Goal: Task Accomplishment & Management: Manage account settings

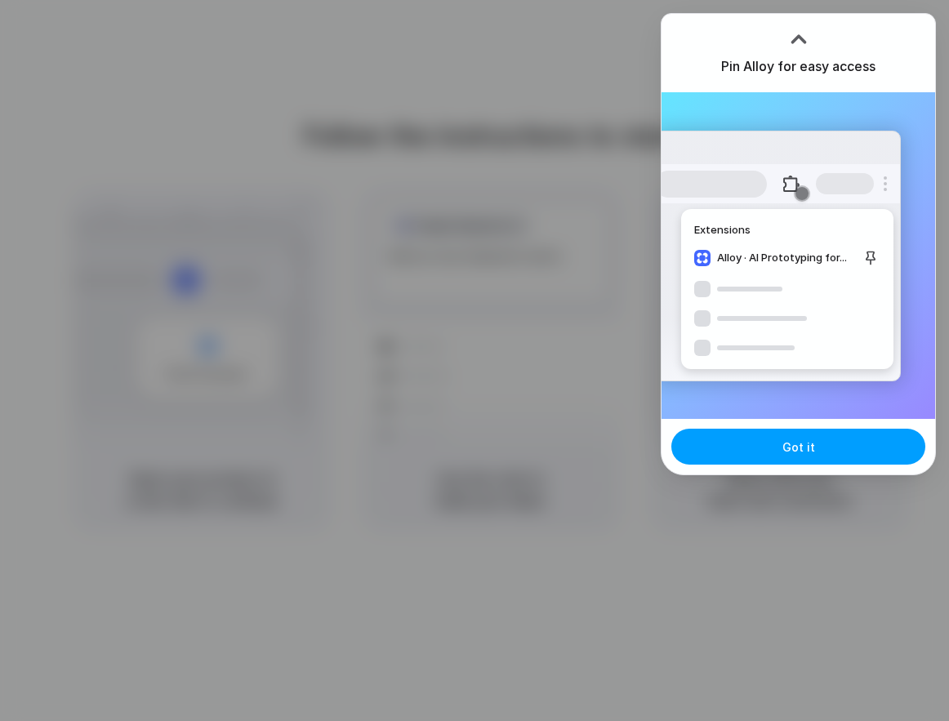
click at [818, 435] on button "Got it" at bounding box center [798, 447] width 254 height 36
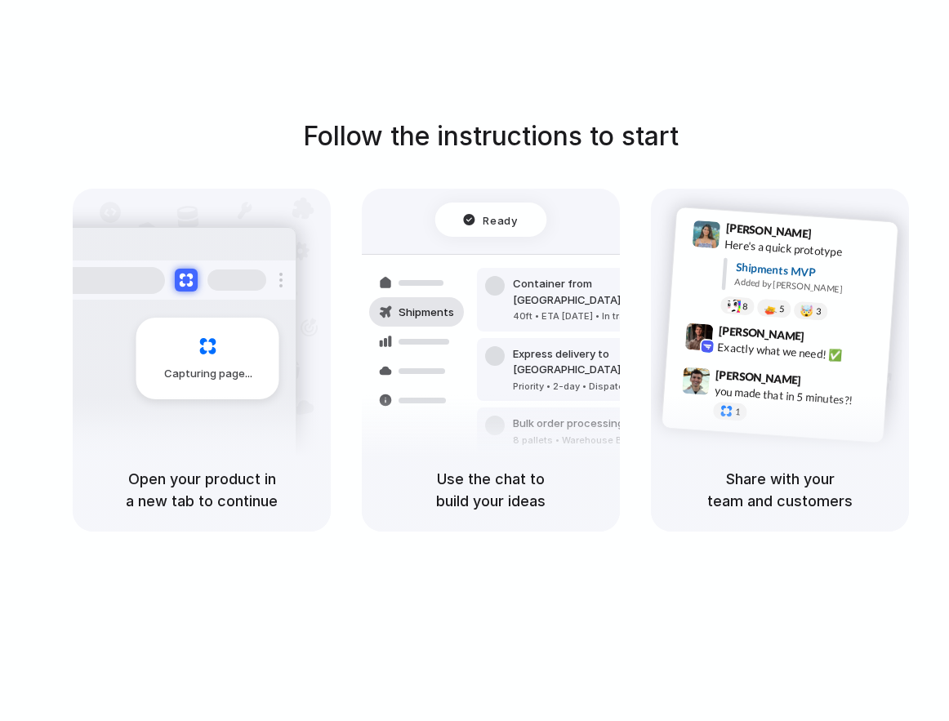
click at [212, 389] on div "Capturing page" at bounding box center [207, 359] width 143 height 82
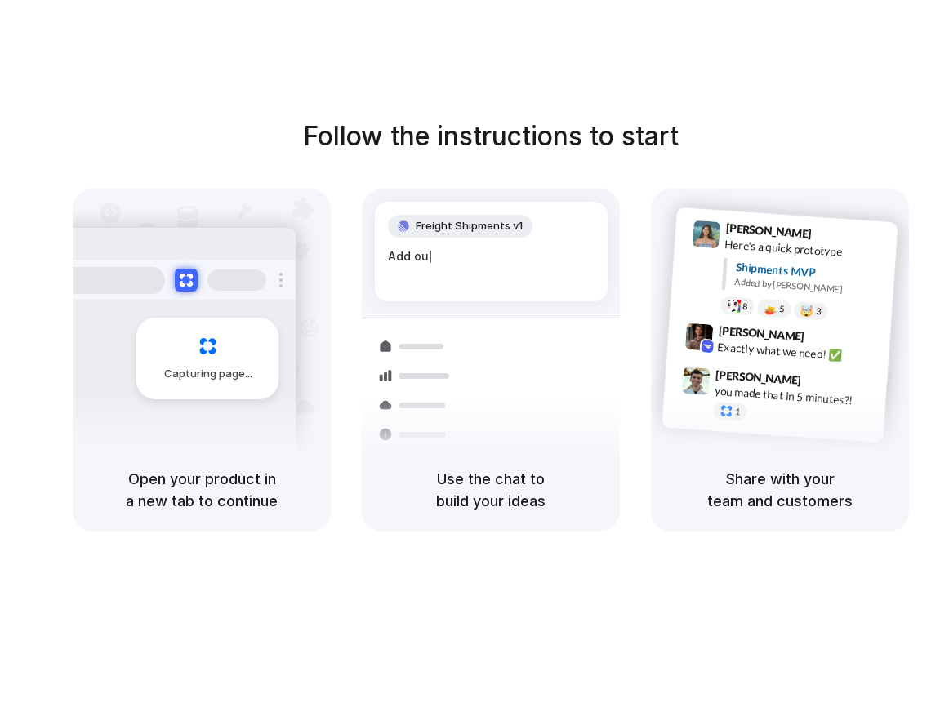
click at [522, 263] on div "Add ou |" at bounding box center [491, 256] width 207 height 18
click at [551, 438] on div "Express delivery to [GEOGRAPHIC_DATA] Priority • 2-day • Dispatched" at bounding box center [587, 442] width 220 height 64
click at [813, 463] on div "Share with your team and customers" at bounding box center [780, 489] width 258 height 83
click at [778, 253] on div "Here's a quick prototype" at bounding box center [805, 250] width 163 height 28
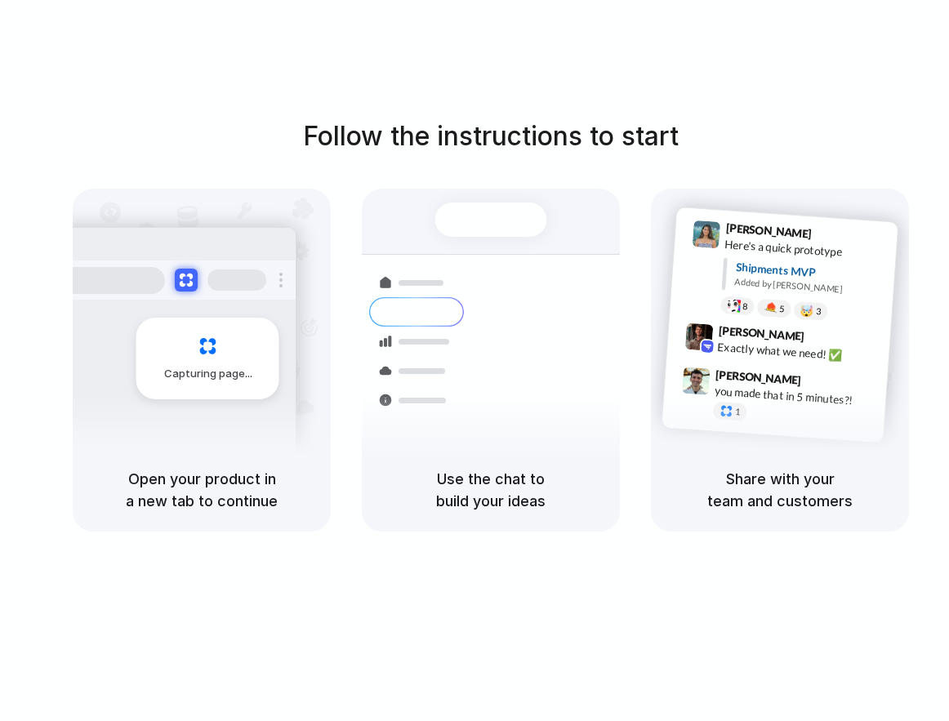
click at [791, 325] on div "[PERSON_NAME] 9:42 AM Exactly what we need! ✅" at bounding box center [778, 346] width 224 height 60
click at [778, 87] on div "Follow the instructions to start Capturing page Open your product in a new tab …" at bounding box center [491, 377] width 982 height 754
click at [234, 356] on div "Capturing page" at bounding box center [207, 359] width 143 height 82
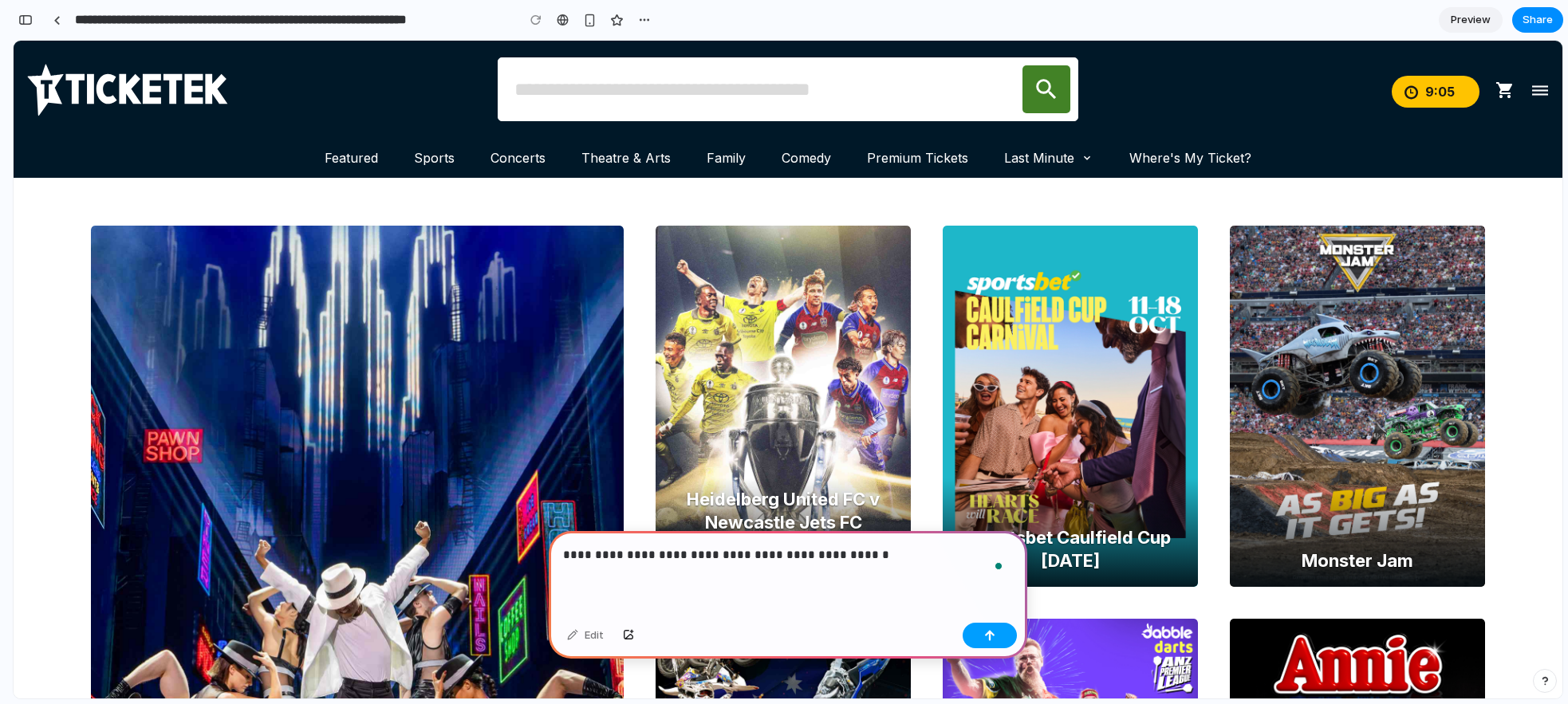
click at [985, 644] on button "button" at bounding box center [990, 636] width 55 height 25
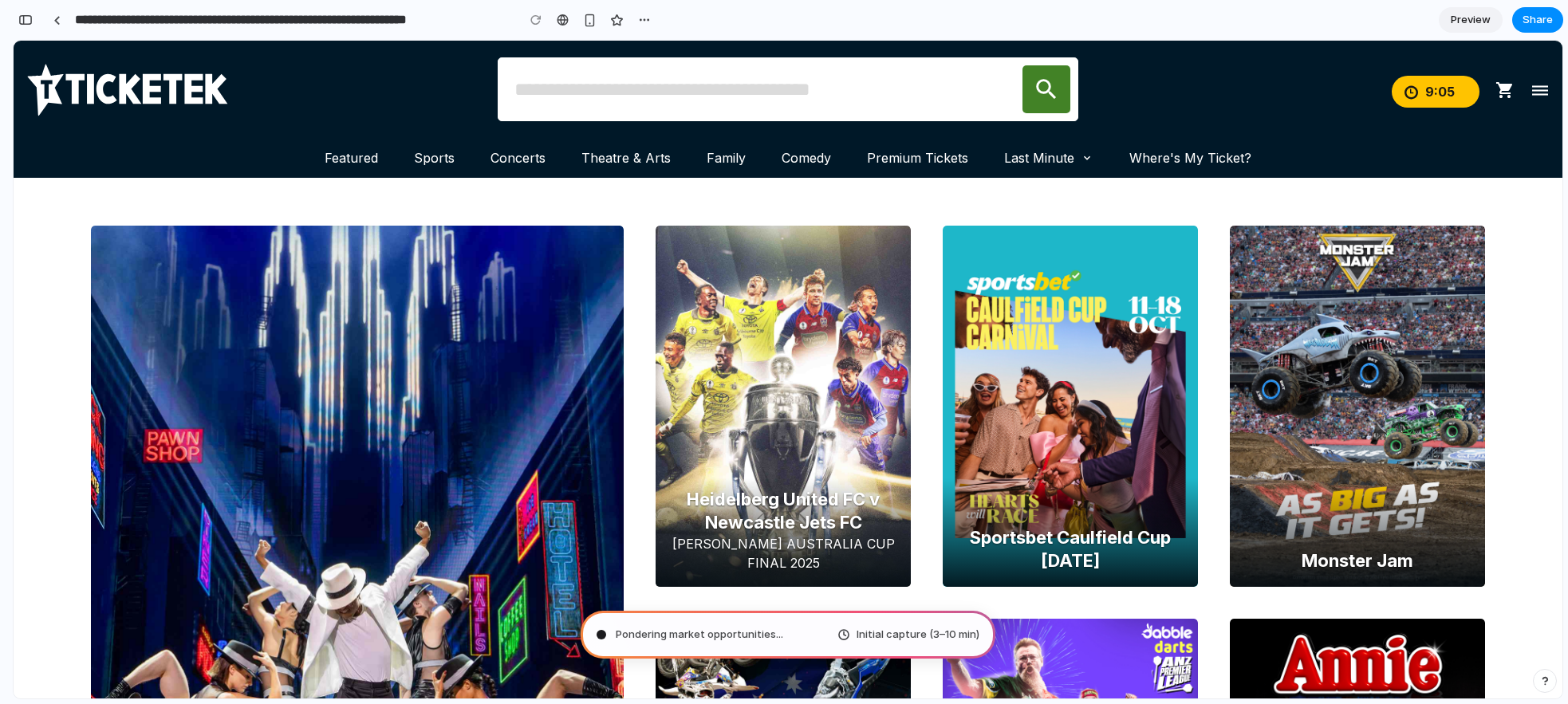
click at [985, 403] on img at bounding box center [1069, 406] width 255 height 362
click at [592, 16] on div "button" at bounding box center [590, 21] width 14 height 14
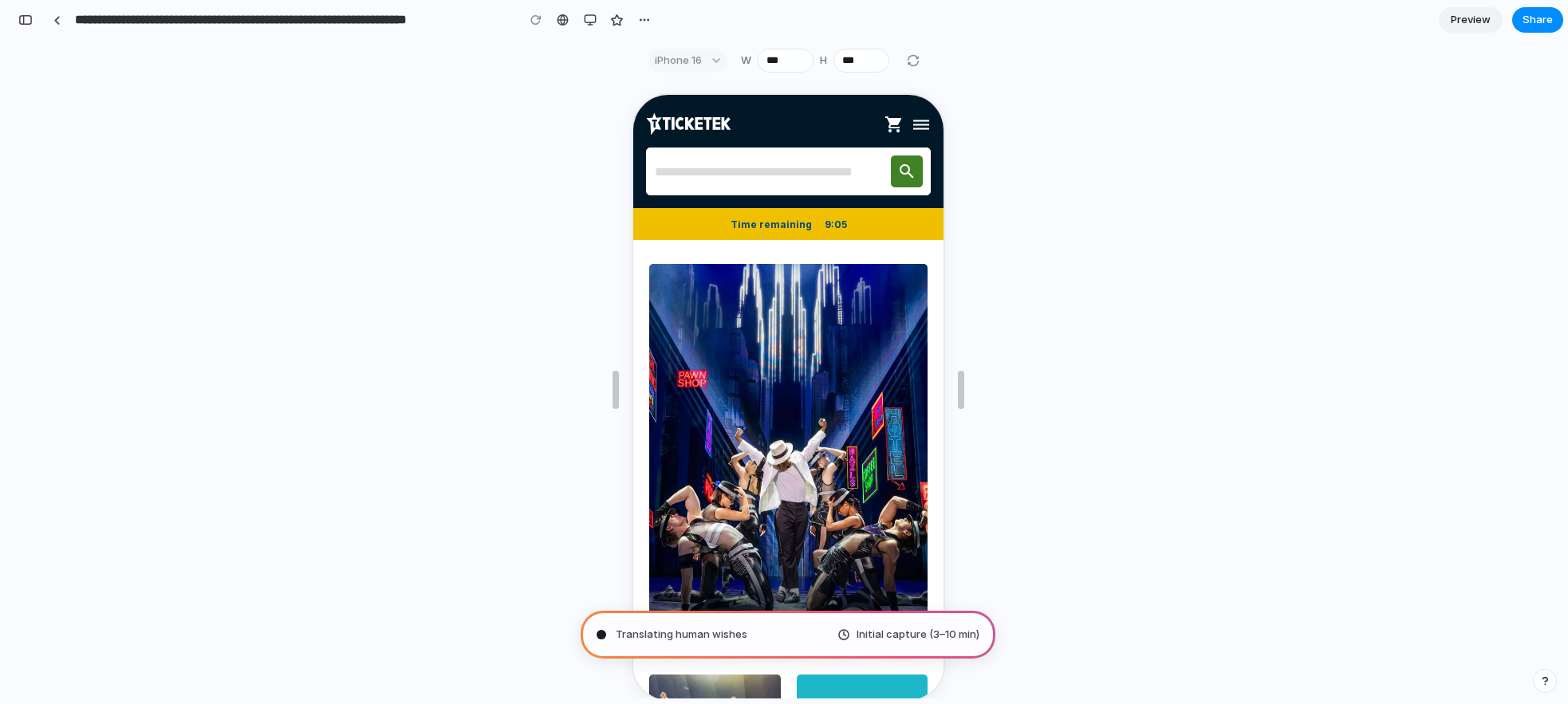
click at [911, 136] on li "dehaze close hi [PERSON_NAME] Your location is: [GEOGRAPHIC_DATA]/[GEOGRAPHIC_D…" at bounding box center [919, 122] width 20 height 32
click at [910, 125] on icon "dehaze" at bounding box center [919, 124] width 20 height 20
click at [909, 124] on icon "dehaze" at bounding box center [919, 124] width 20 height 20
click at [598, 19] on button "button" at bounding box center [590, 20] width 23 height 23
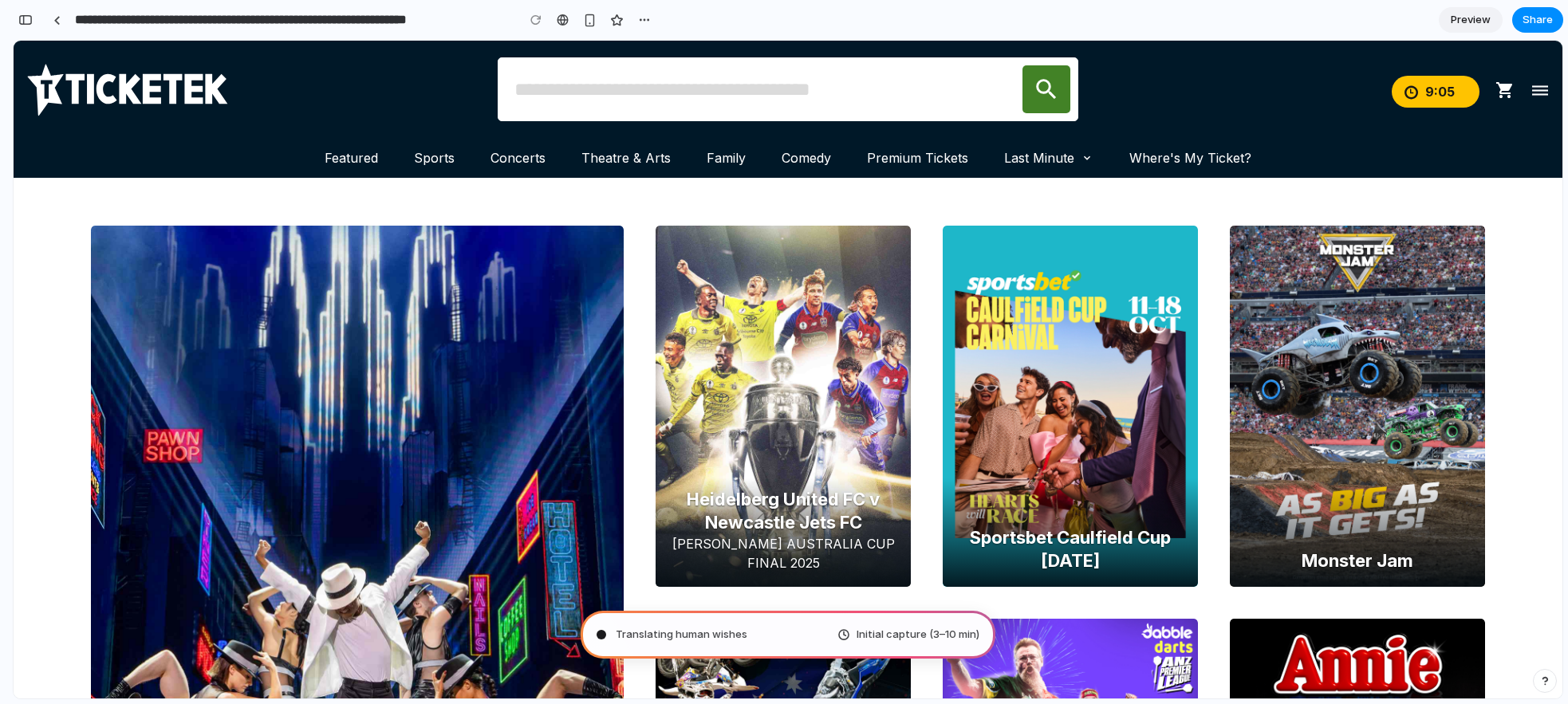
click at [1530, 94] on icon "dehaze" at bounding box center [1540, 91] width 20 height 20
click at [644, 20] on div "button" at bounding box center [643, 20] width 13 height 13
click at [589, 23] on div "Duplicate Delete" at bounding box center [784, 352] width 1568 height 704
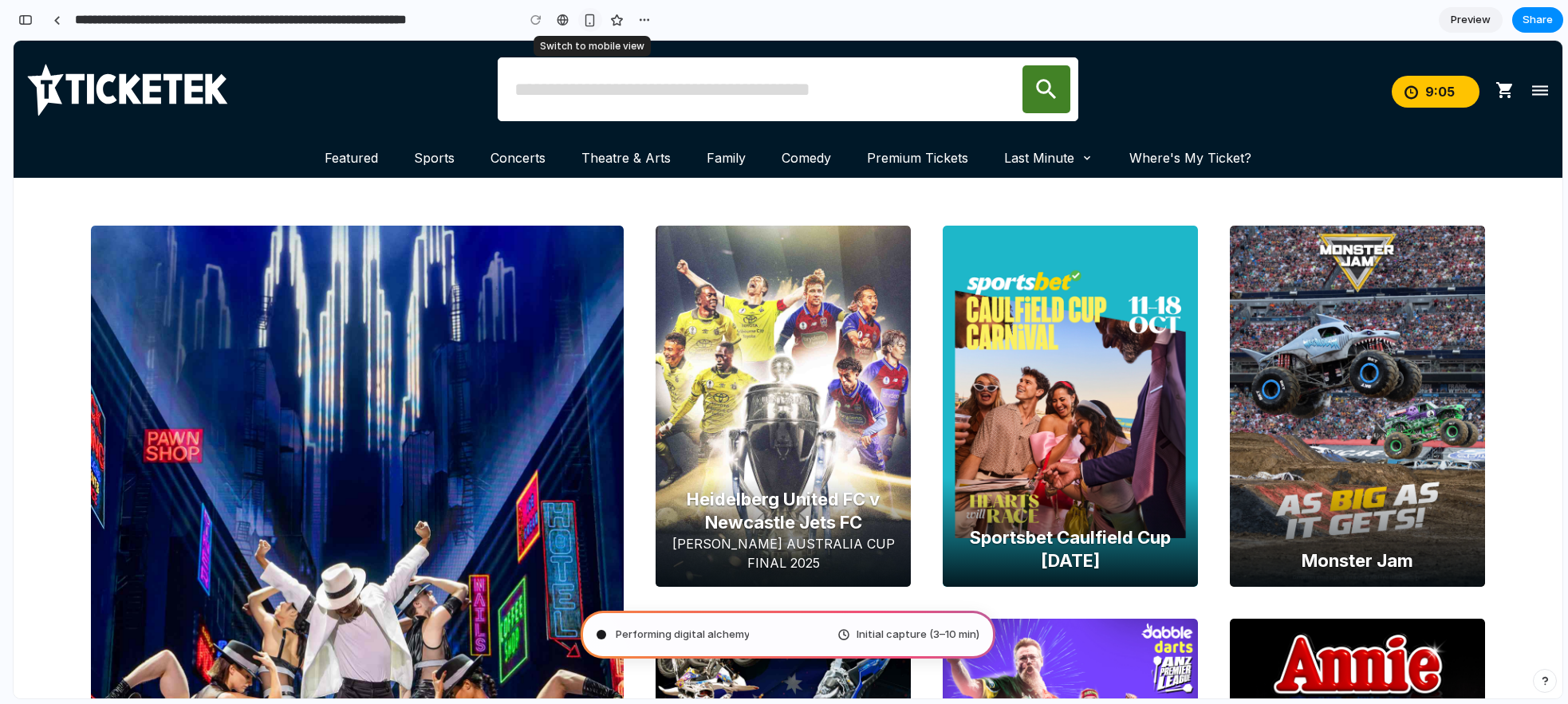
click at [585, 23] on div "button" at bounding box center [590, 21] width 14 height 14
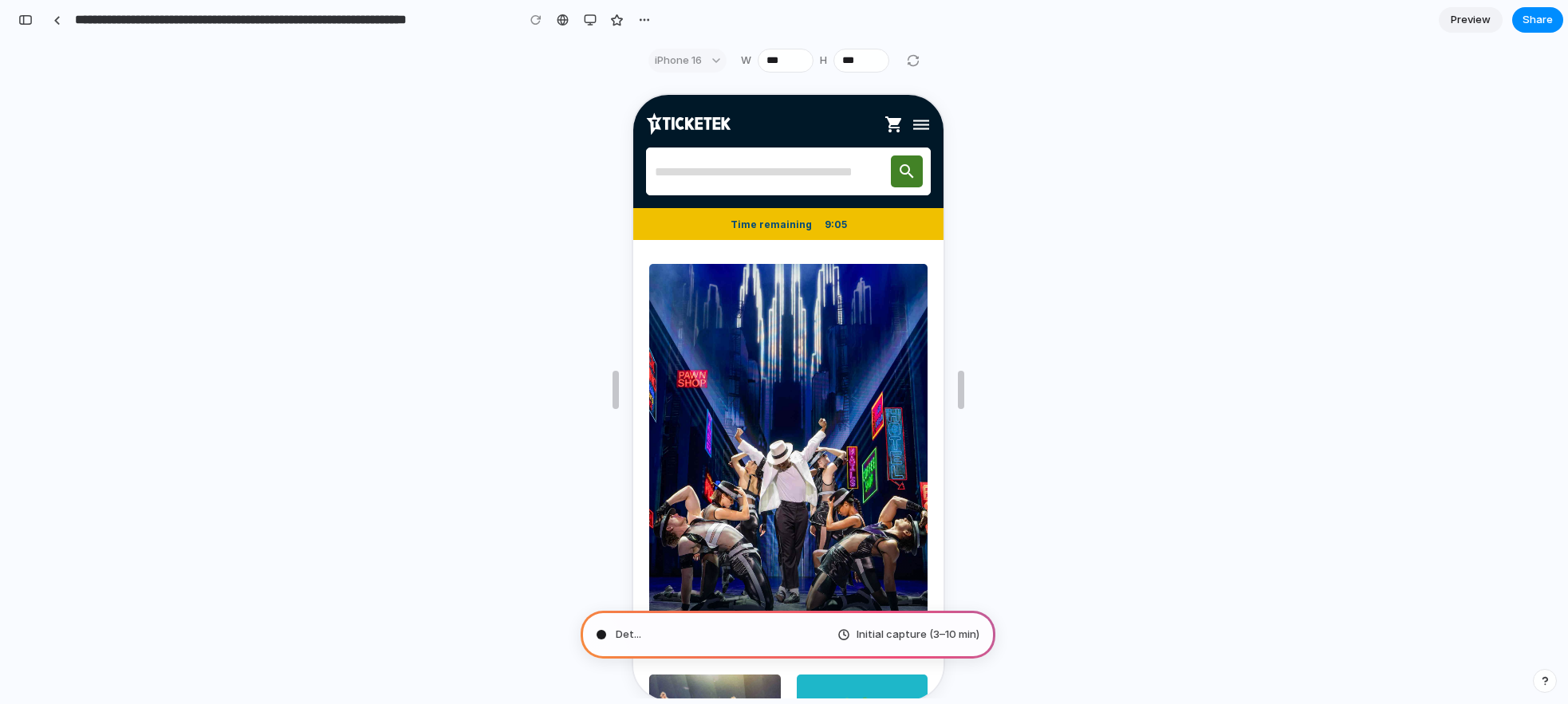
type input "**********"
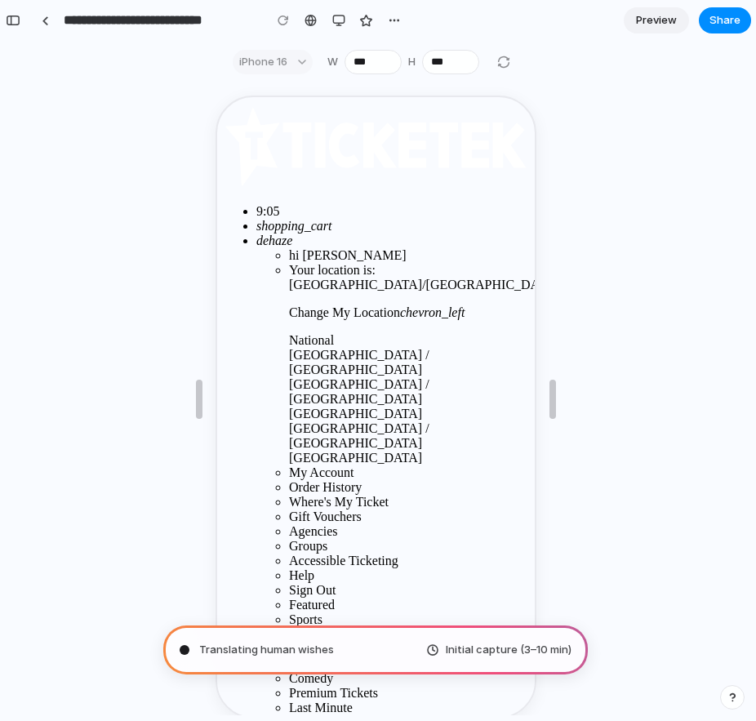
type input "**********"
click at [611, 189] on div "Co Initial capture (3–10 min)" at bounding box center [376, 398] width 750 height 633
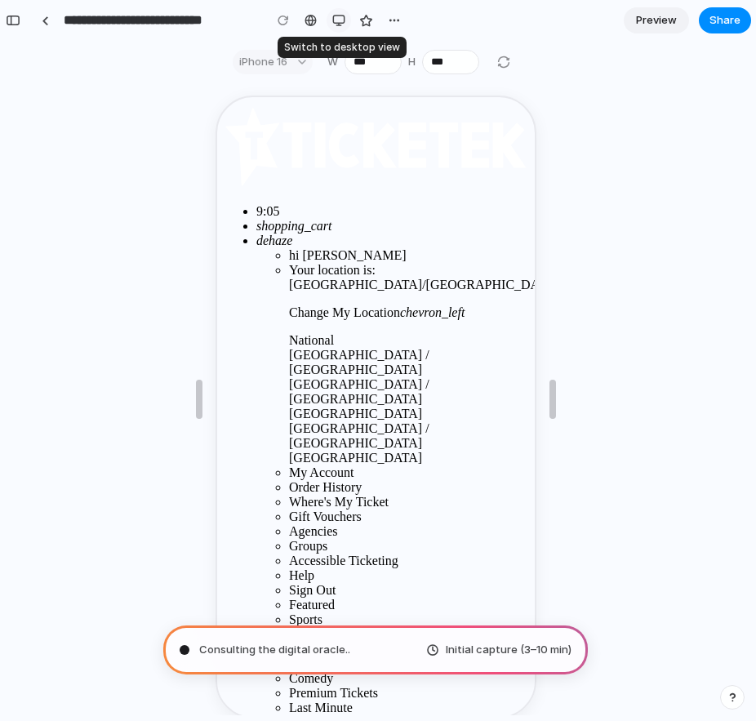
click at [338, 20] on div "button" at bounding box center [338, 20] width 13 height 13
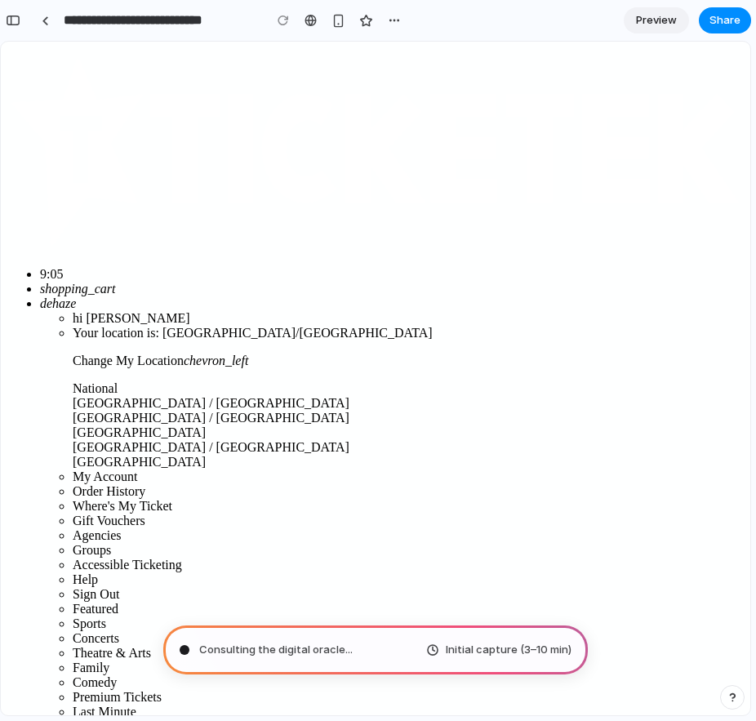
click at [76, 296] on icon "dehaze" at bounding box center [58, 303] width 36 height 14
click at [115, 282] on icon "shopping_cart" at bounding box center [77, 289] width 75 height 14
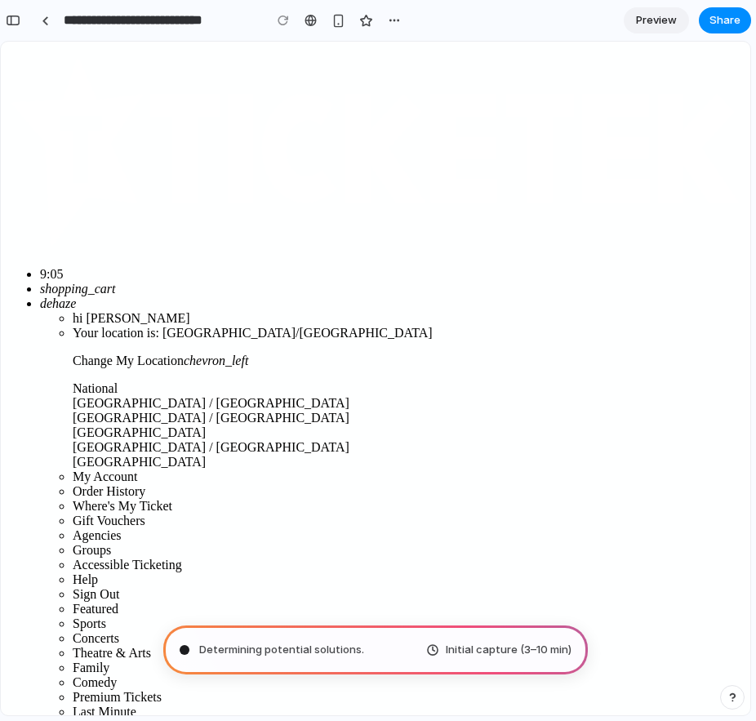
type input "*"
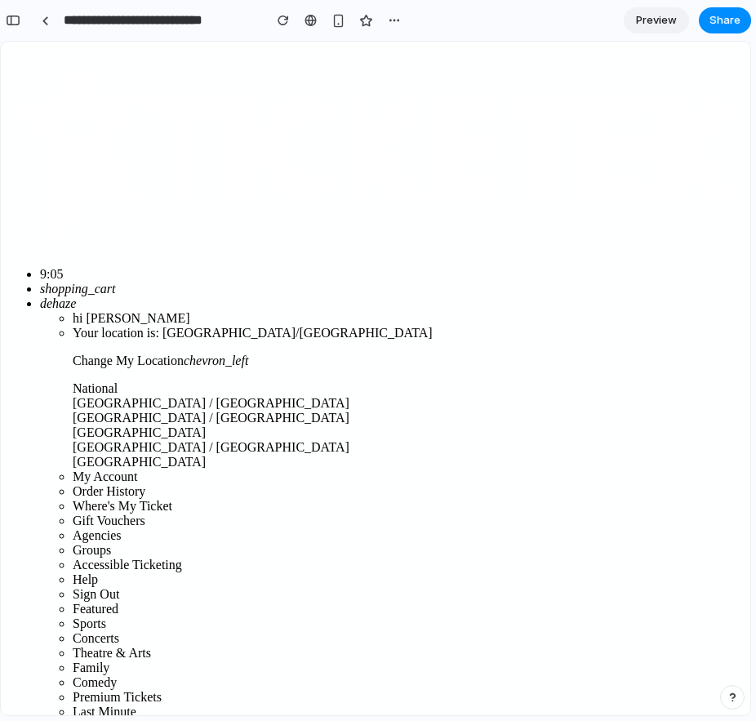
type input "*"
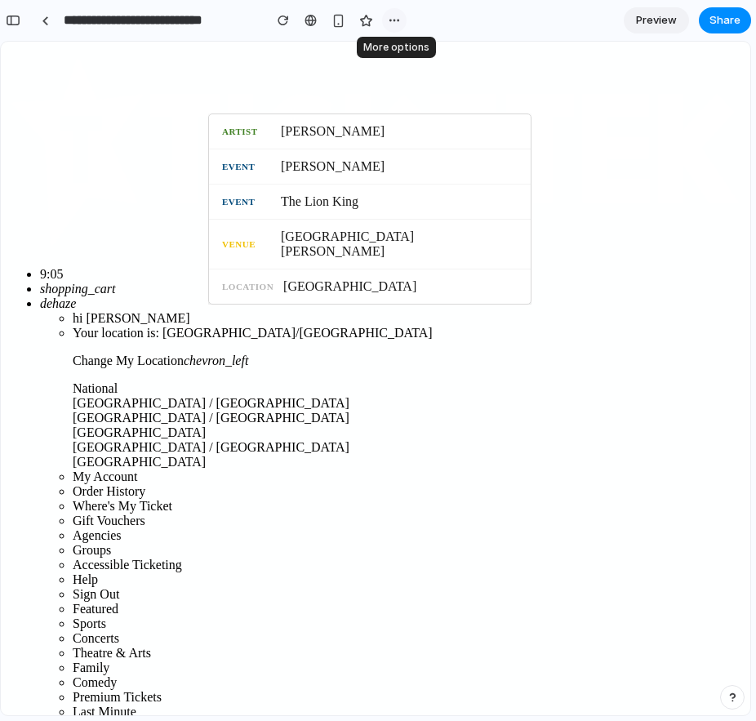
click at [391, 20] on div "button" at bounding box center [394, 20] width 13 height 13
click at [657, 20] on div "Duplicate Delete" at bounding box center [378, 360] width 756 height 721
click at [652, 20] on span "Preview" at bounding box center [656, 20] width 41 height 16
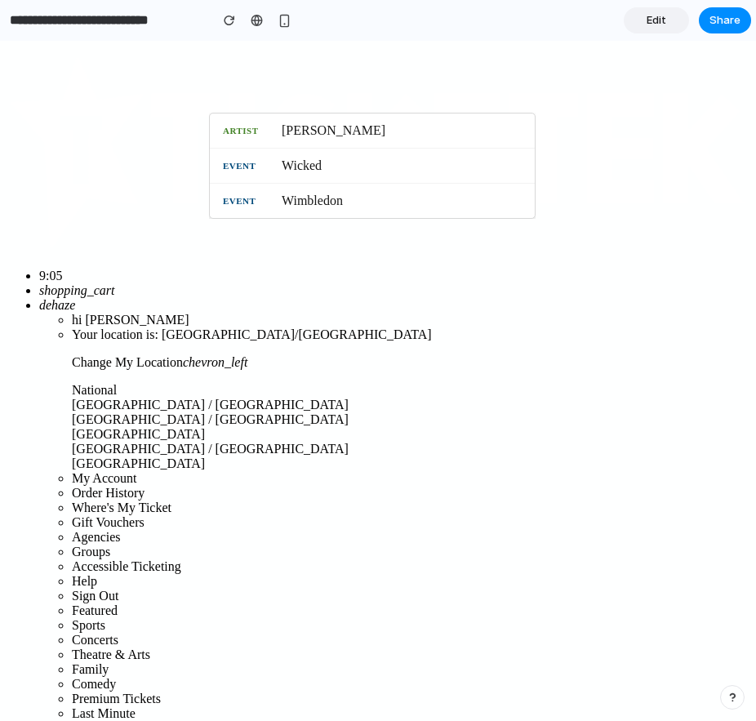
type input "*"
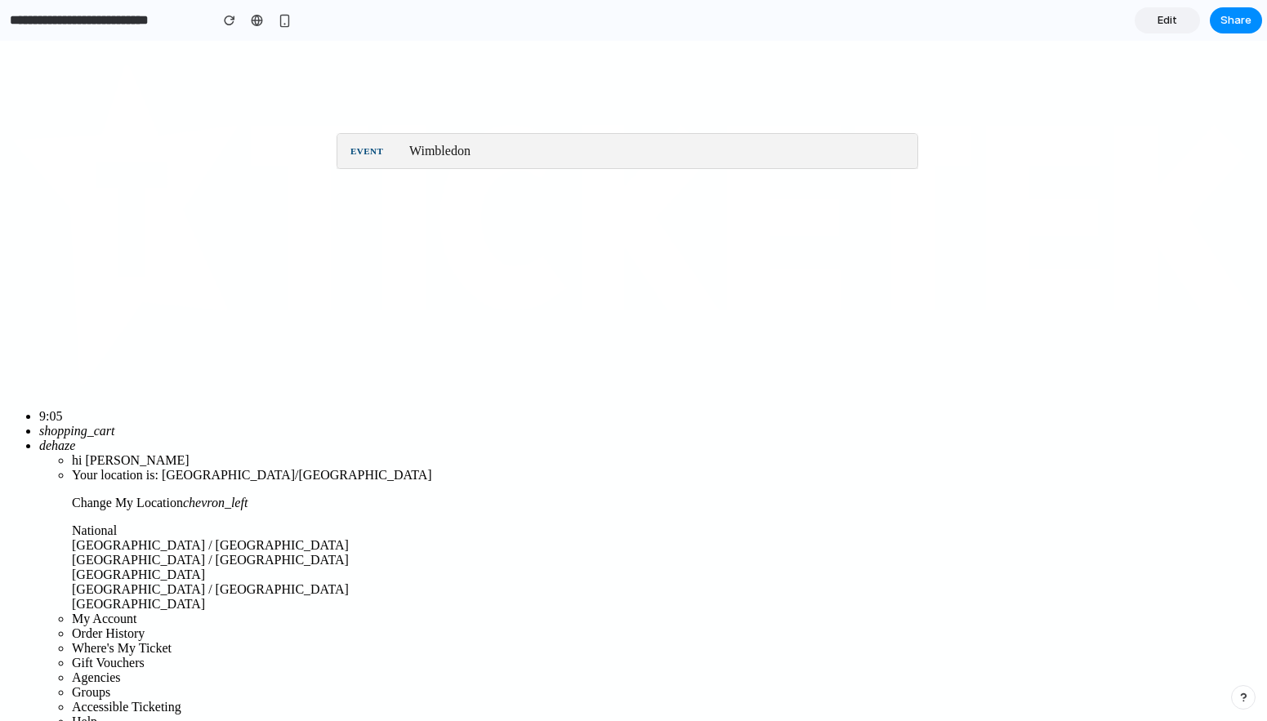
click at [370, 143] on div "Event Wimbledon" at bounding box center [627, 151] width 580 height 34
type input "*********"
click at [369, 145] on div "Event Wimbledon" at bounding box center [627, 151] width 580 height 34
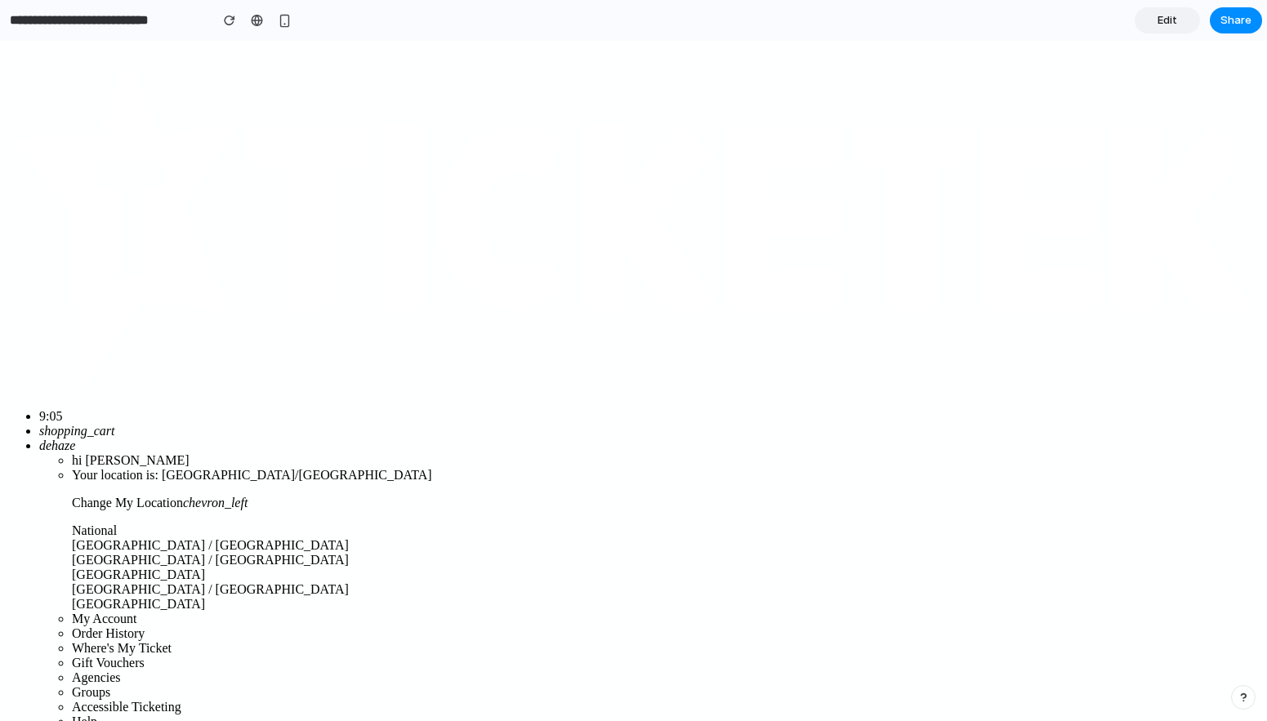
click at [279, 19] on div "button" at bounding box center [285, 21] width 14 height 14
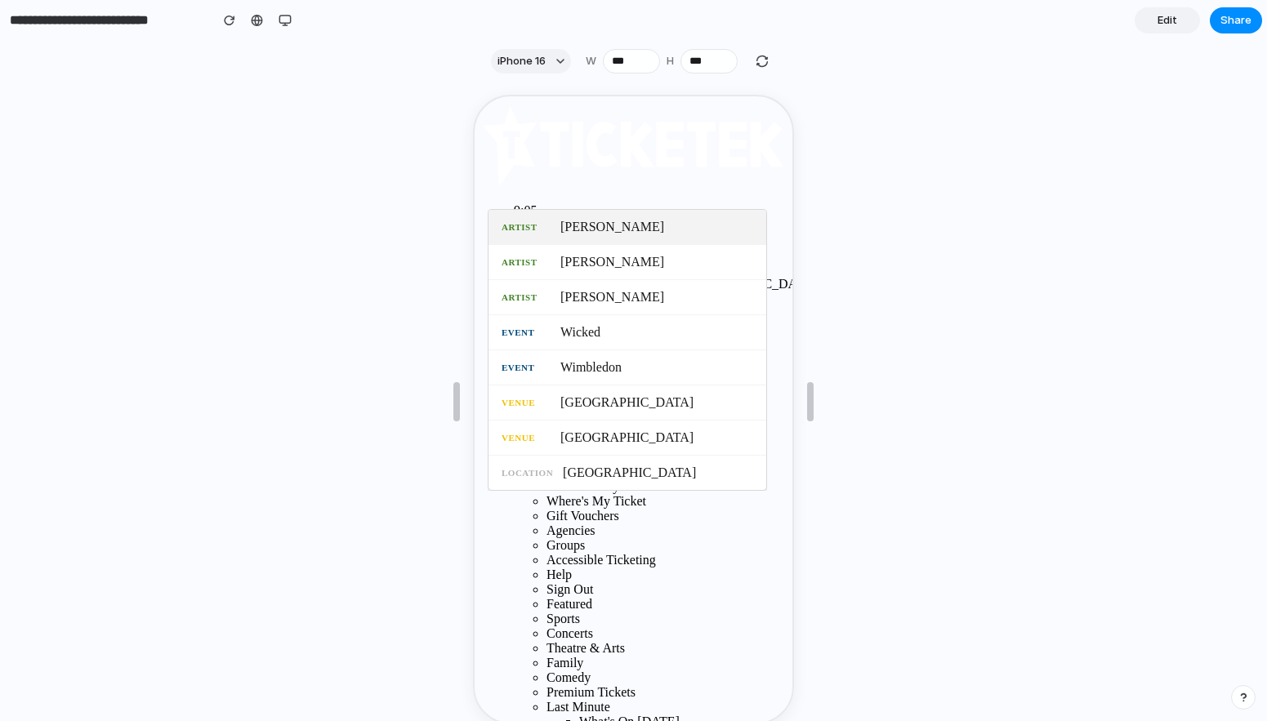
click at [614, 230] on span "[PERSON_NAME]" at bounding box center [655, 225] width 193 height 15
type input "**********"
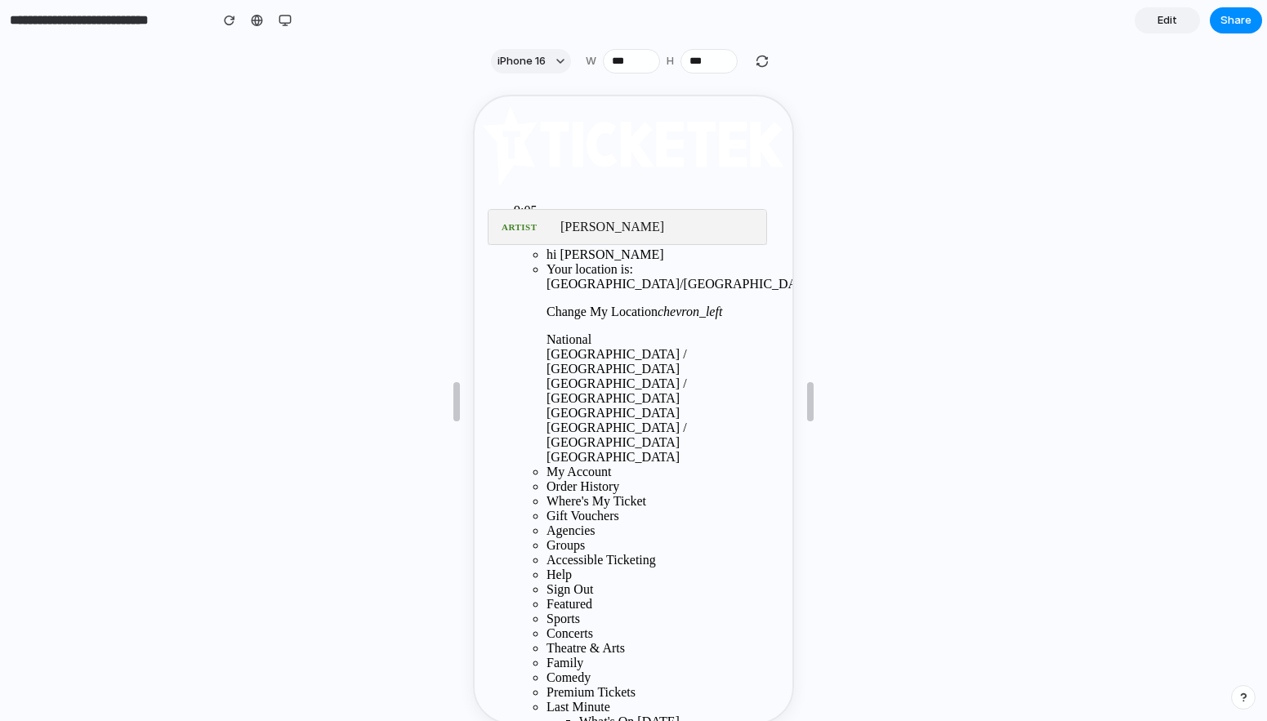
click at [605, 229] on span "[PERSON_NAME]" at bounding box center [655, 225] width 193 height 15
click at [1162, 22] on span "Edit" at bounding box center [1167, 20] width 20 height 16
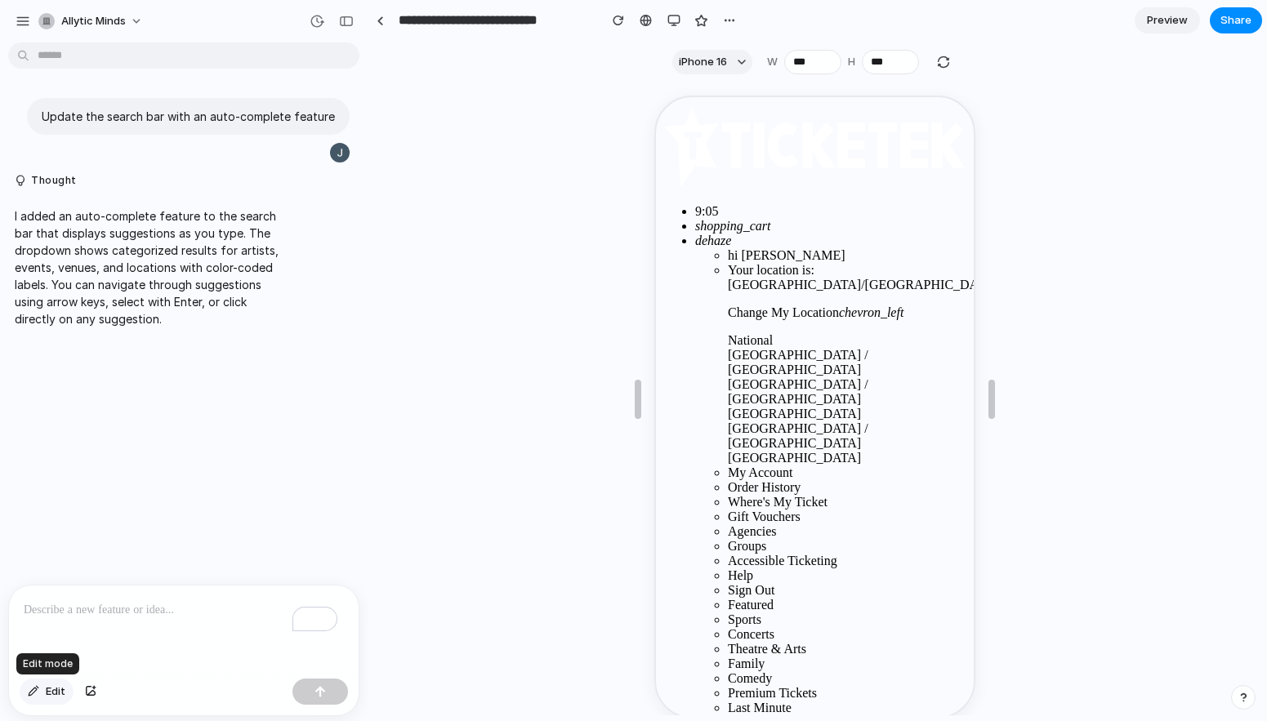
click at [51, 697] on span "Edit" at bounding box center [56, 692] width 20 height 16
click at [223, 278] on p "I added an auto-complete feature to the search bar that displays suggestions as…" at bounding box center [151, 267] width 273 height 120
click at [938, 127] on div at bounding box center [811, 407] width 321 height 623
click at [1190, 323] on div at bounding box center [814, 398] width 893 height 633
click at [1094, 104] on div at bounding box center [814, 398] width 893 height 633
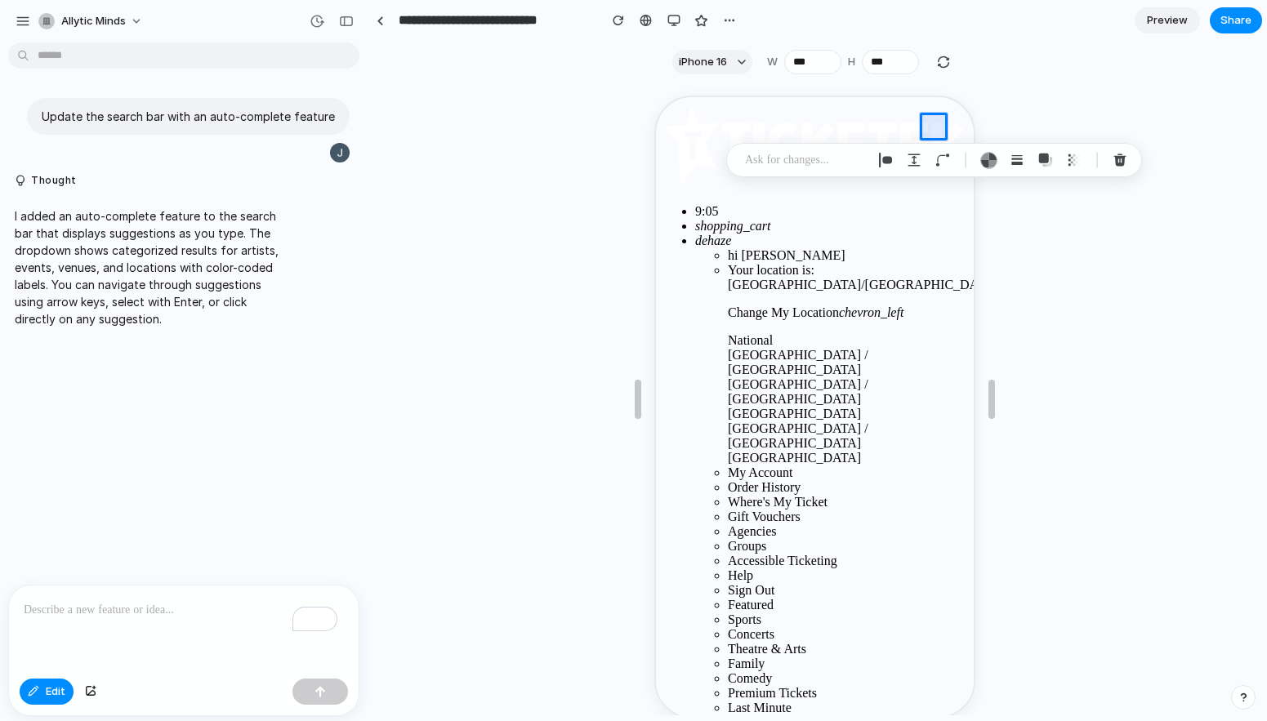
click at [492, 127] on div at bounding box center [814, 398] width 893 height 633
click at [674, 17] on div "button" at bounding box center [673, 20] width 13 height 13
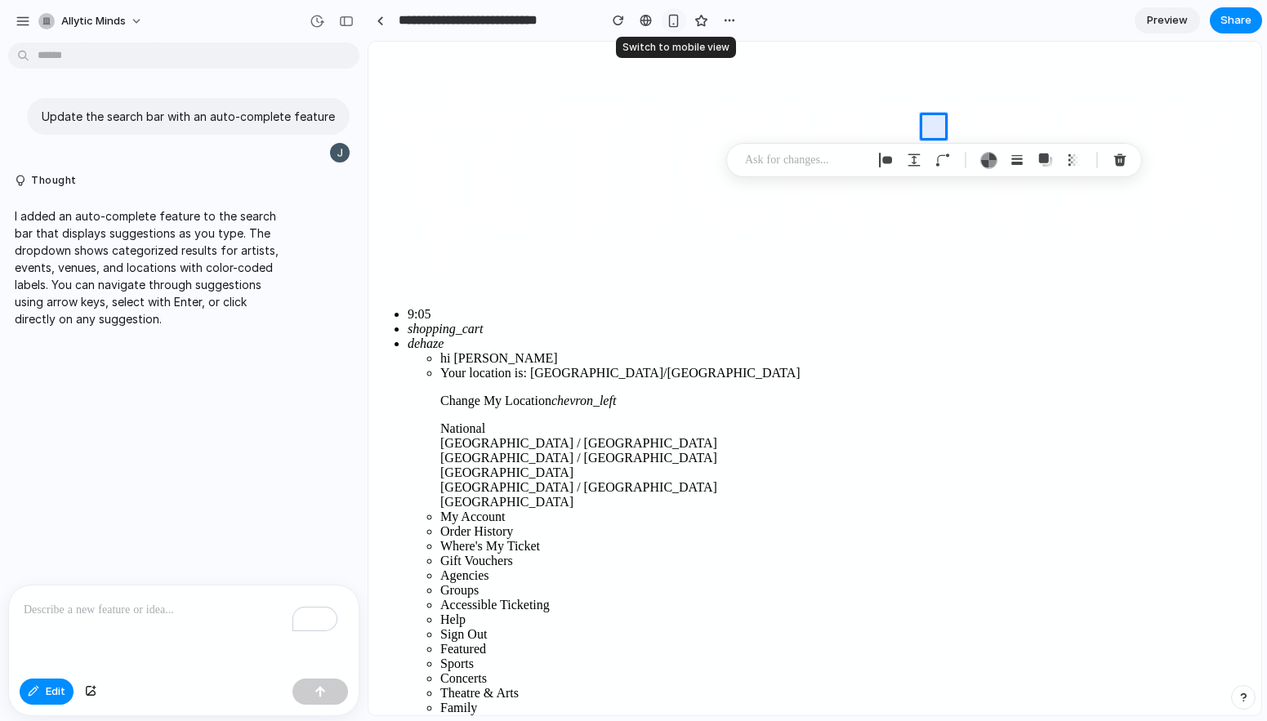
click at [674, 17] on div "button" at bounding box center [673, 21] width 14 height 14
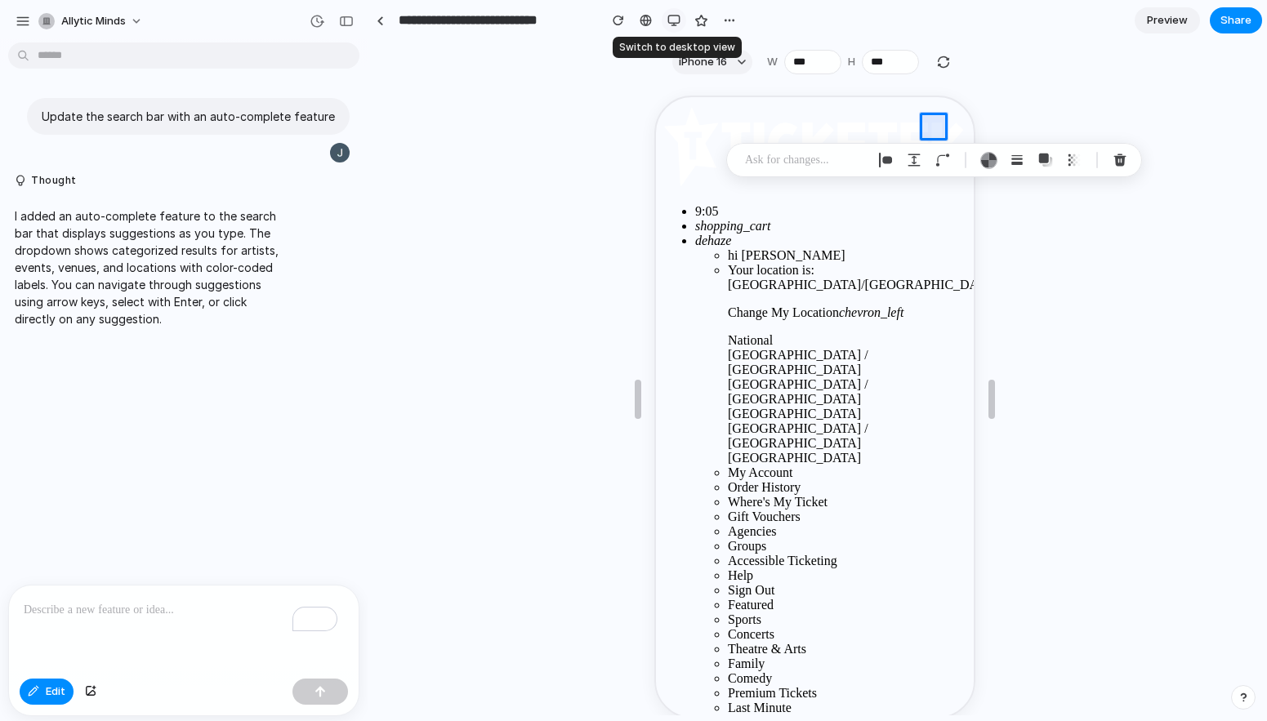
click at [674, 17] on div "button" at bounding box center [673, 20] width 13 height 13
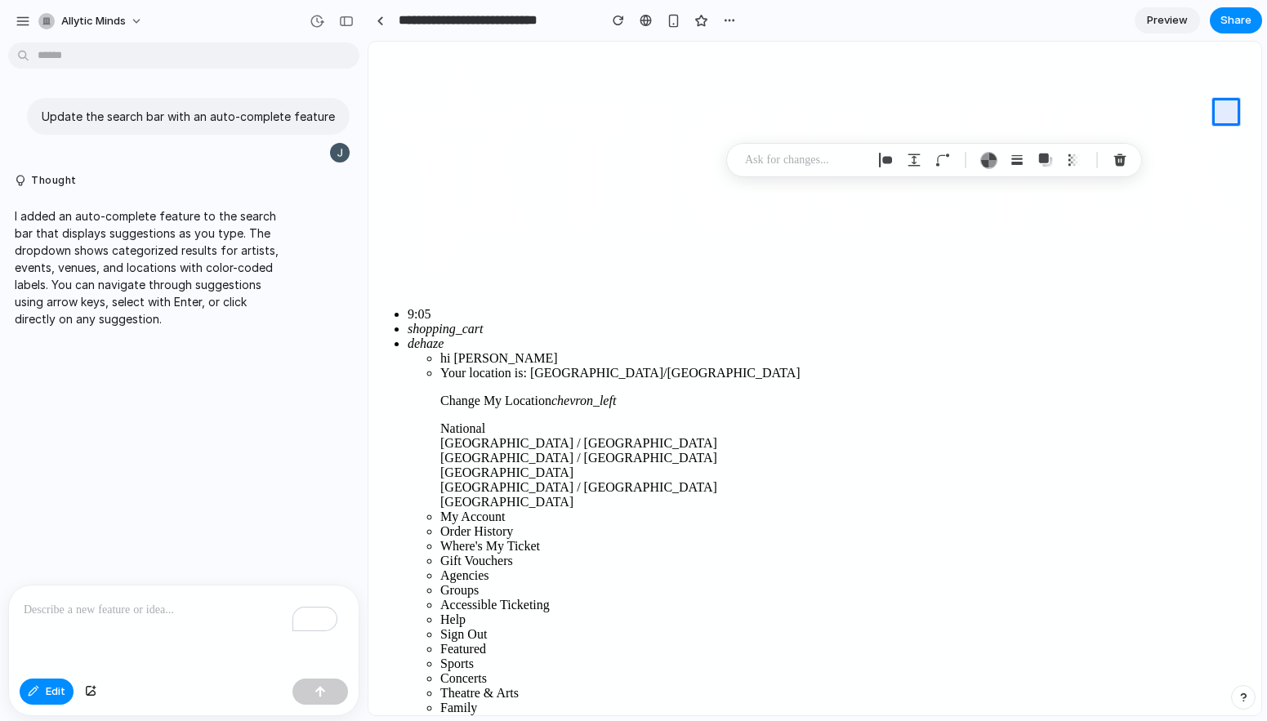
click at [443, 336] on icon "dehaze" at bounding box center [426, 343] width 36 height 14
click at [1225, 114] on div "9 : 05 shopping_cart dehaze hi [PERSON_NAME] Your location is: [GEOGRAPHIC_DATA…" at bounding box center [815, 492] width 880 height 889
click at [381, 20] on div at bounding box center [379, 20] width 7 height 9
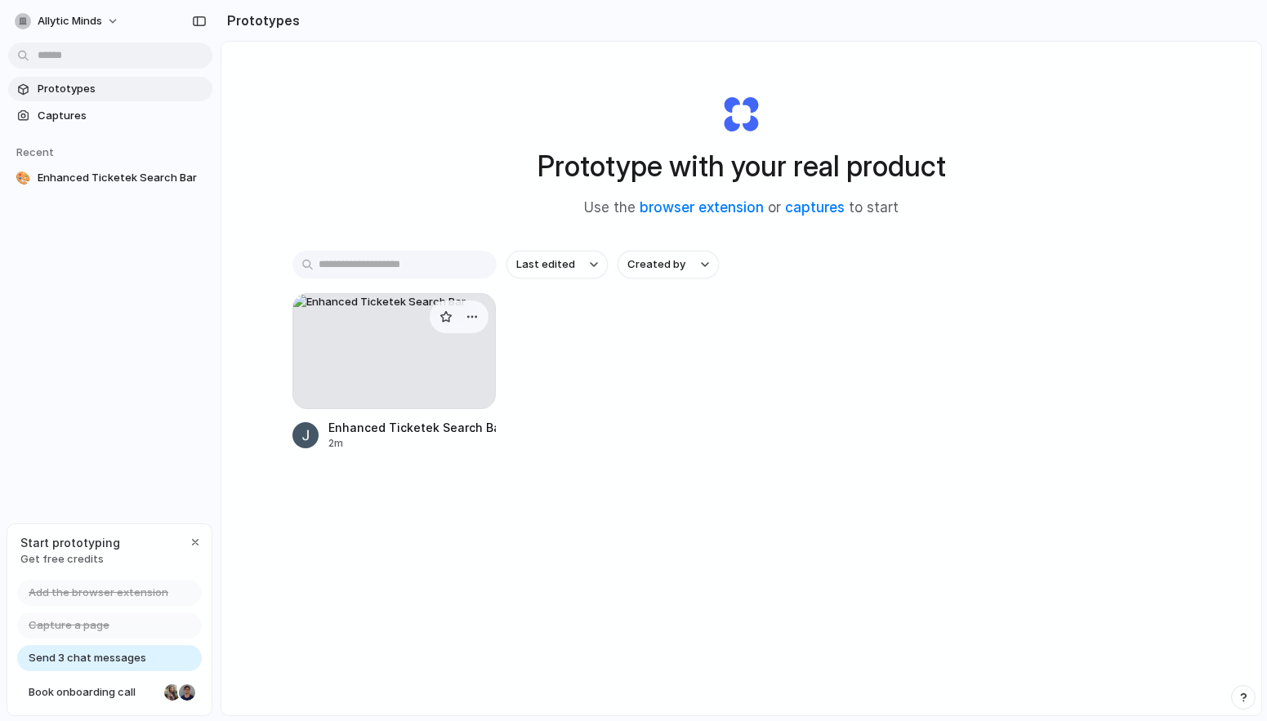
click at [426, 360] on div at bounding box center [394, 351] width 204 height 116
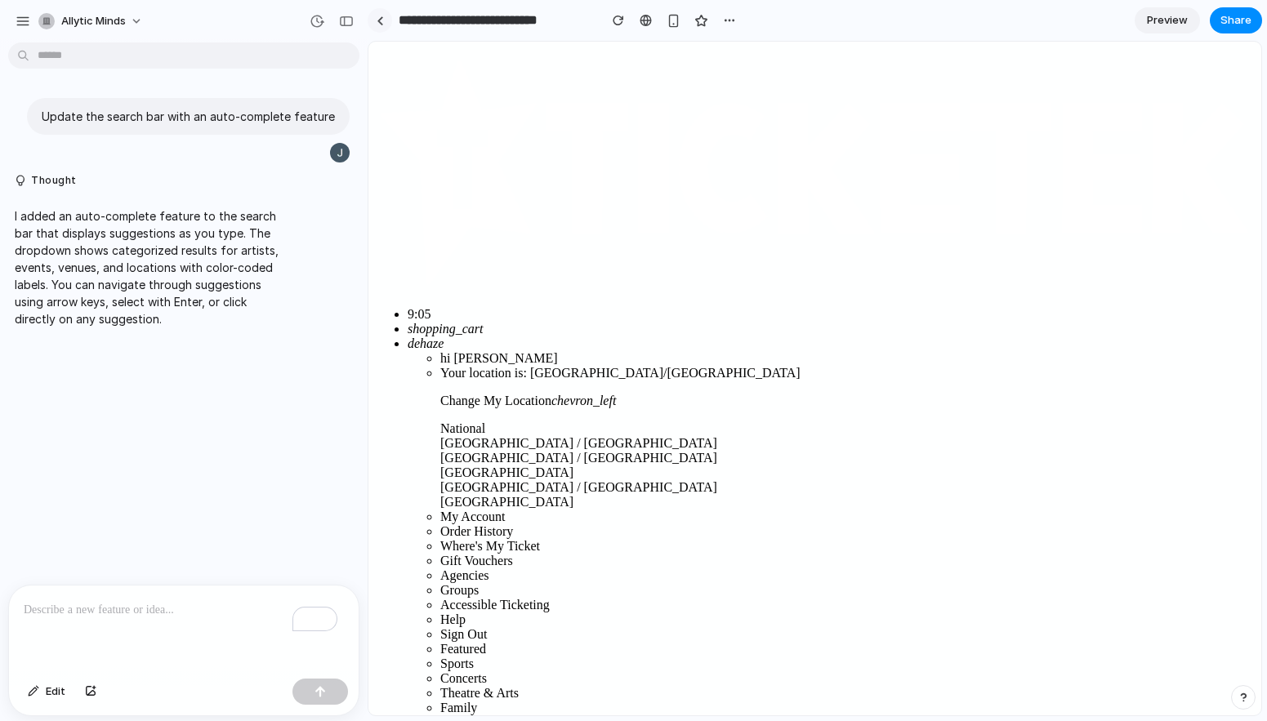
click at [385, 14] on link at bounding box center [379, 20] width 24 height 24
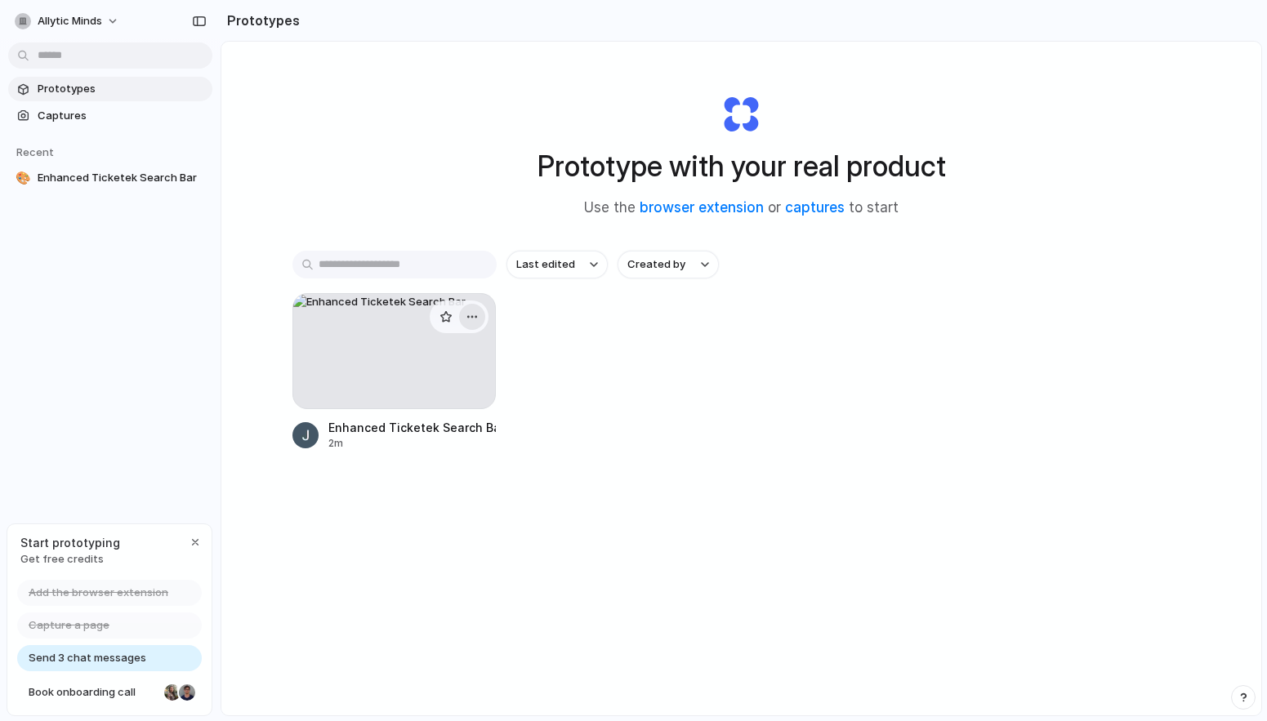
click at [465, 317] on div "button" at bounding box center [471, 316] width 13 height 13
click at [81, 104] on div "Open in new tab Rename Copy link Delete" at bounding box center [633, 360] width 1267 height 721
click at [73, 106] on link "Captures" at bounding box center [110, 116] width 204 height 24
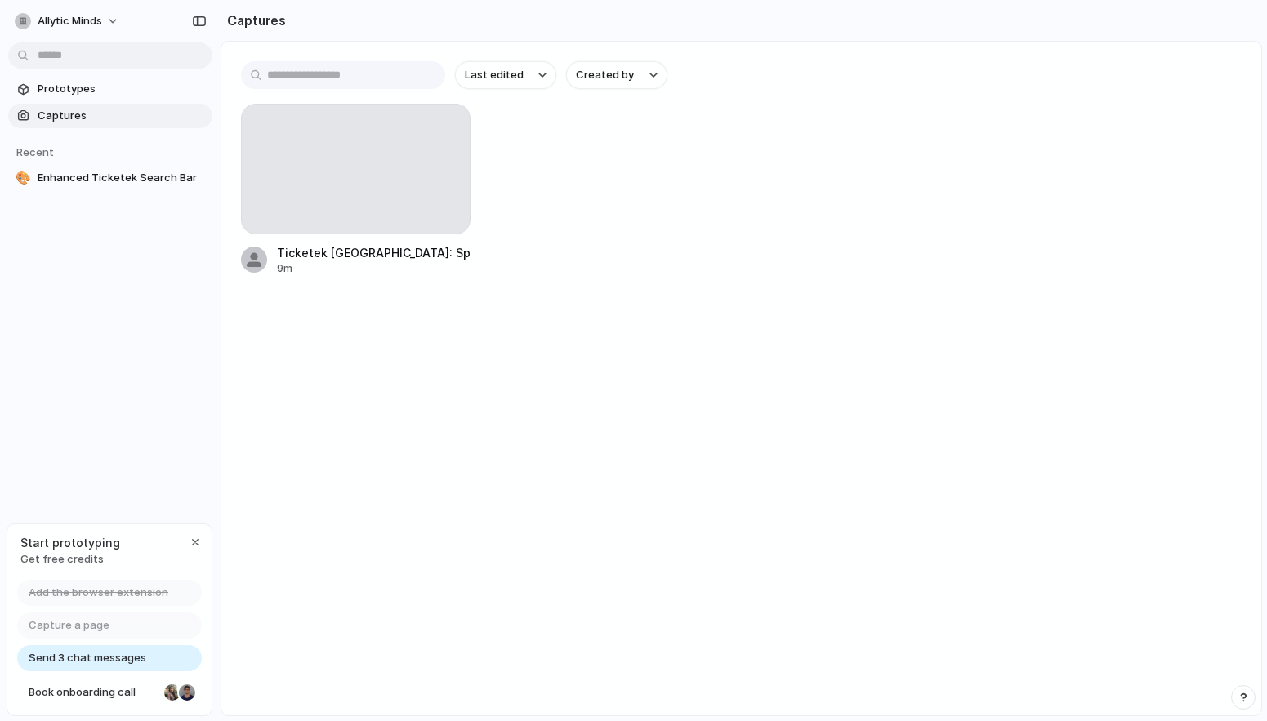
click at [71, 117] on span "Captures" at bounding box center [122, 116] width 168 height 16
click at [73, 91] on span "Prototypes" at bounding box center [122, 89] width 168 height 16
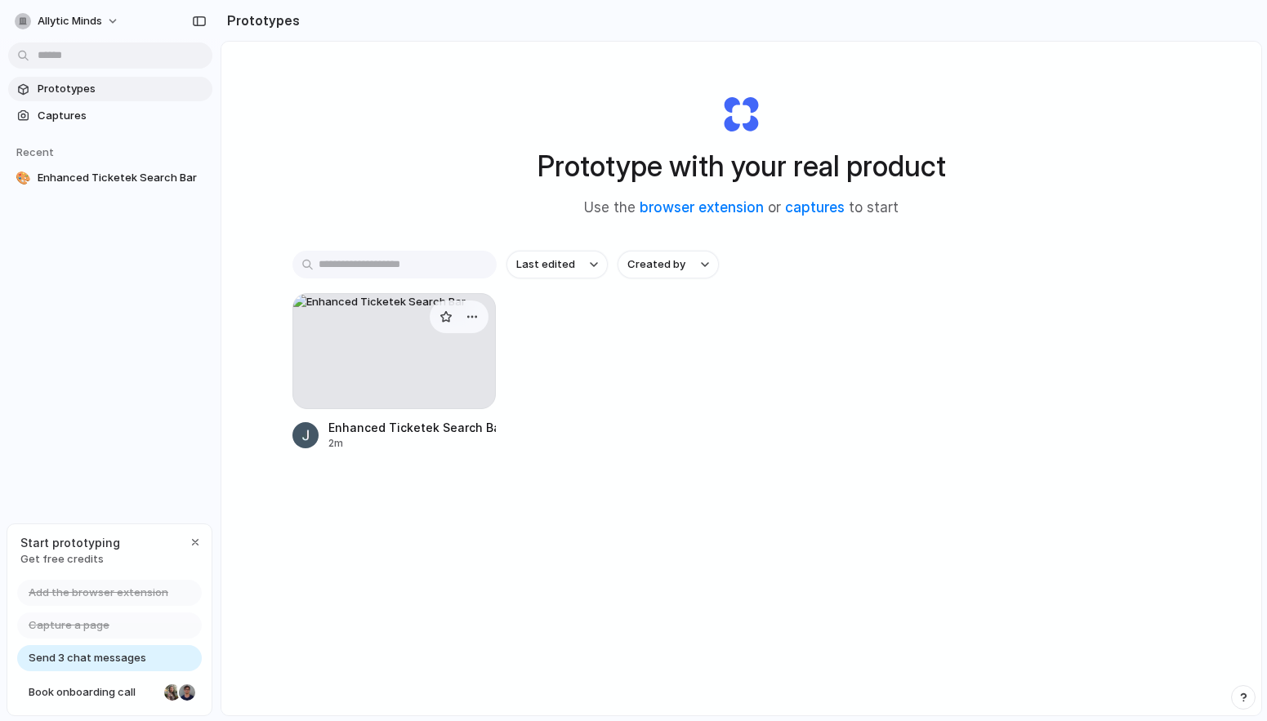
click at [373, 359] on div at bounding box center [394, 351] width 204 height 116
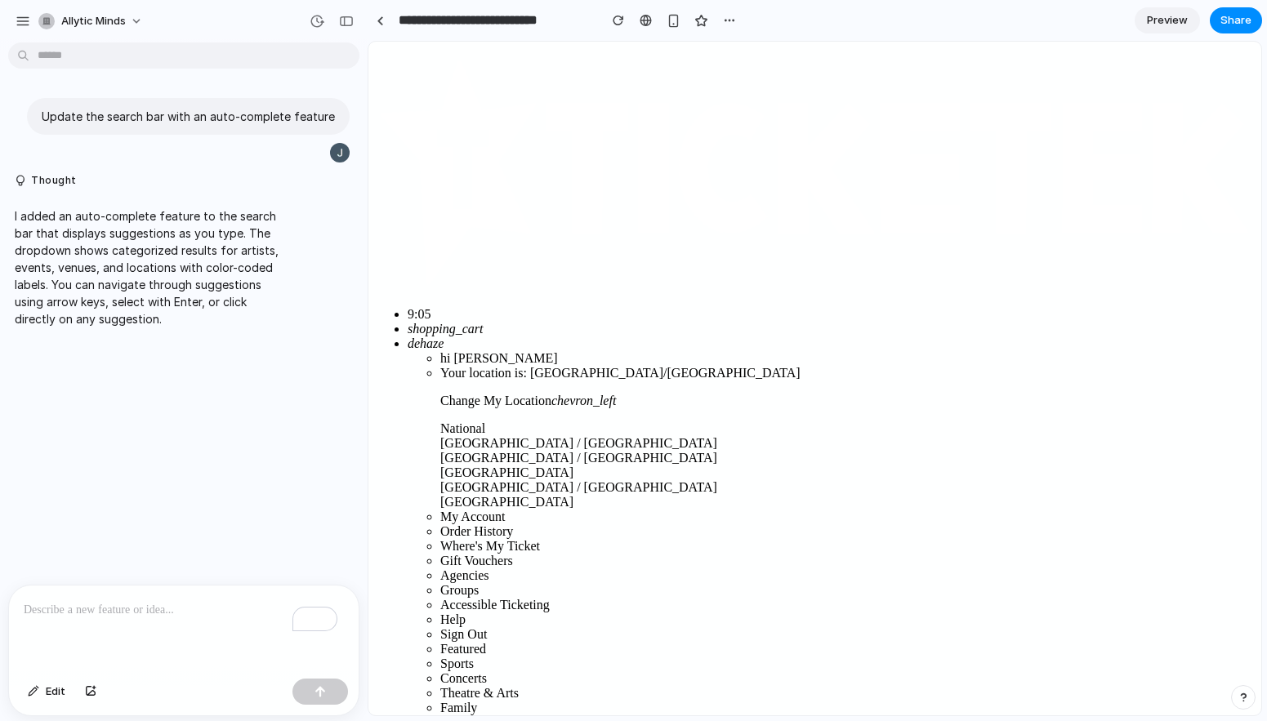
click at [1215, 307] on ul "9 : 05 shopping_cart dehaze hi [PERSON_NAME] Your location is: [GEOGRAPHIC_DATA…" at bounding box center [815, 599] width 880 height 585
click at [1184, 22] on span "Preview" at bounding box center [1167, 20] width 41 height 16
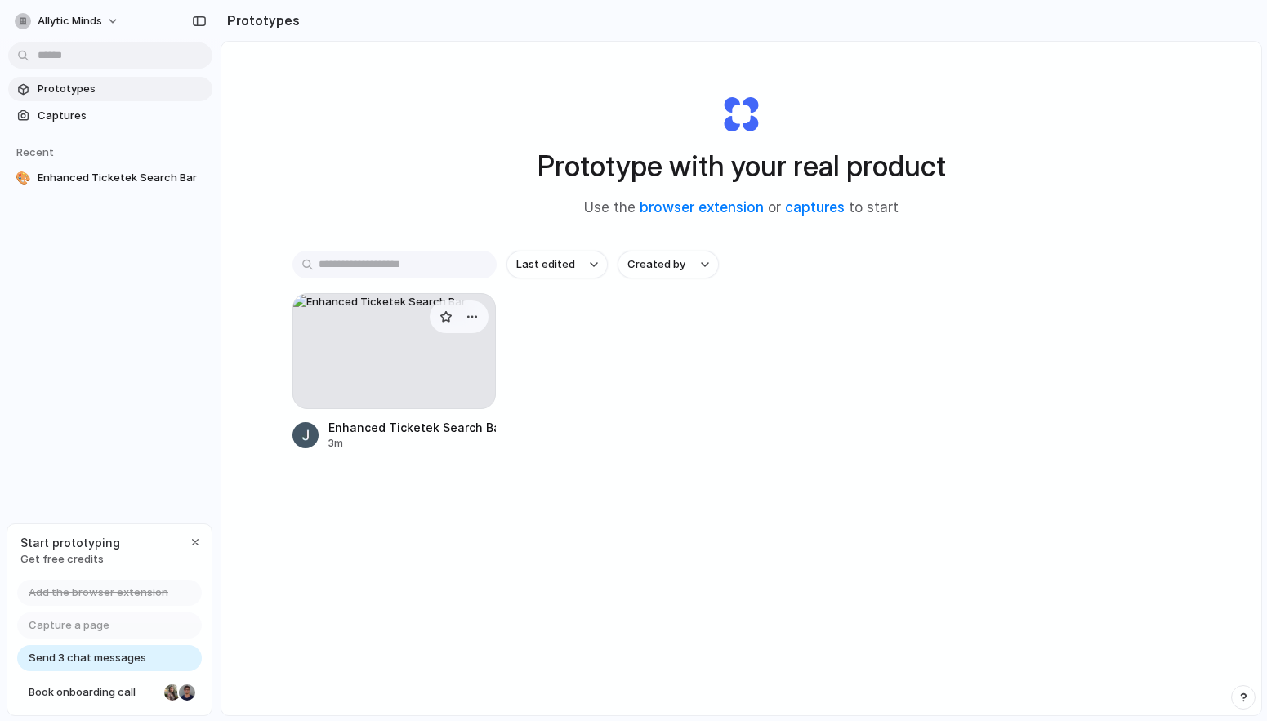
click at [483, 318] on div at bounding box center [459, 317] width 59 height 33
click at [474, 315] on div "button" at bounding box center [471, 316] width 13 height 13
click at [411, 434] on span "Delete" at bounding box center [407, 432] width 34 height 16
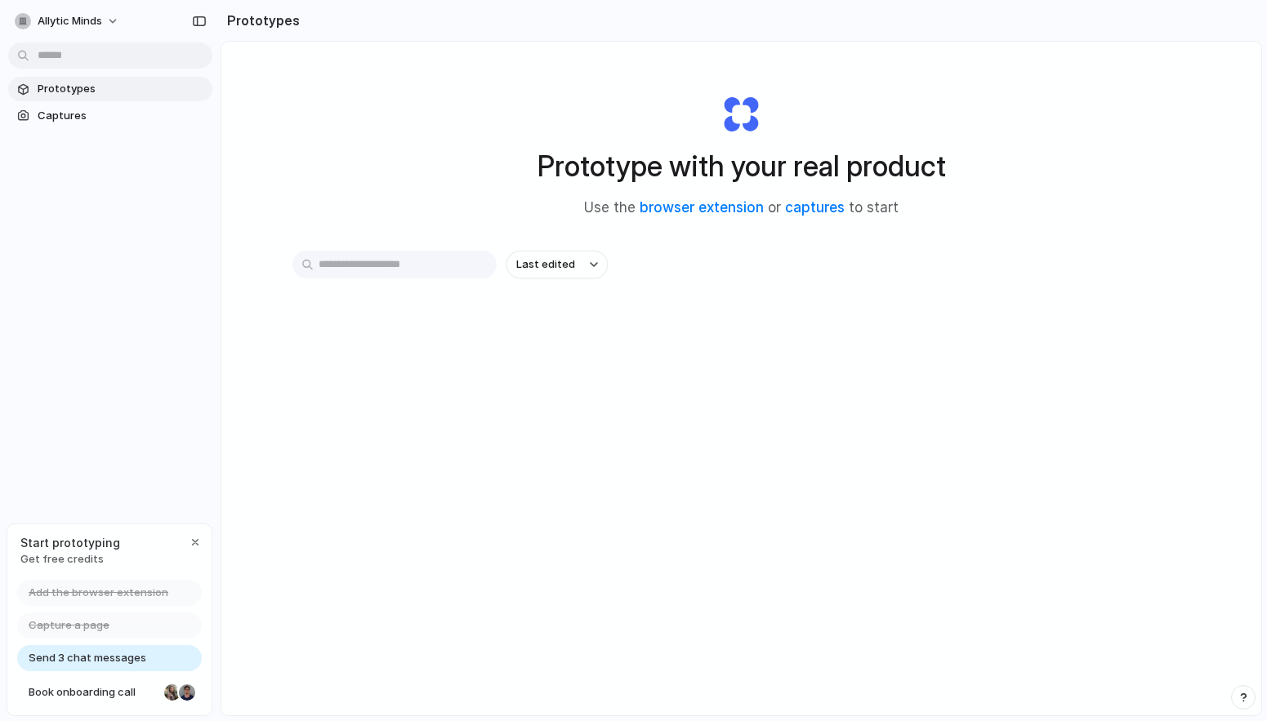
click at [314, 182] on div "Prototype with your real product Use the browser extension or captures to start…" at bounding box center [741, 422] width 1040 height 760
click at [261, 266] on div "Prototype with your real product Use the browser extension or captures to start…" at bounding box center [741, 422] width 1040 height 760
click at [196, 546] on div "button" at bounding box center [195, 542] width 13 height 13
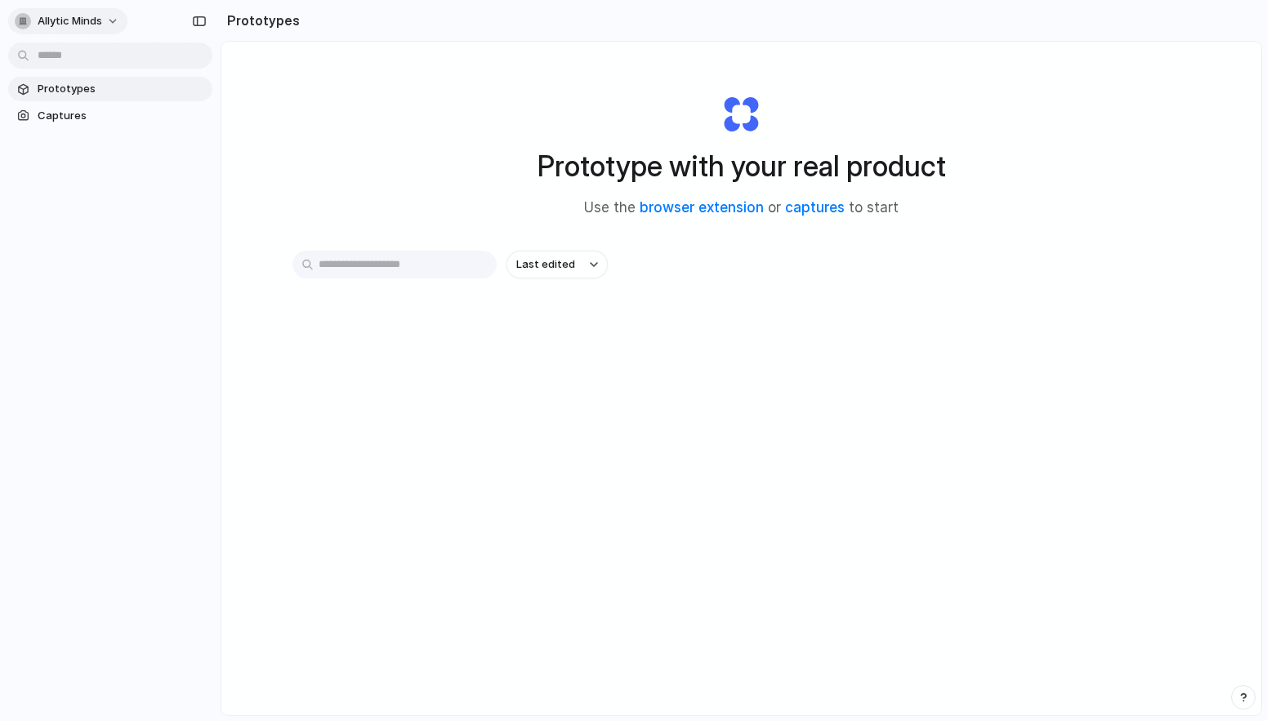
click at [97, 22] on span "Allytic Minds" at bounding box center [70, 21] width 65 height 16
click at [82, 58] on li "Settings" at bounding box center [79, 58] width 136 height 26
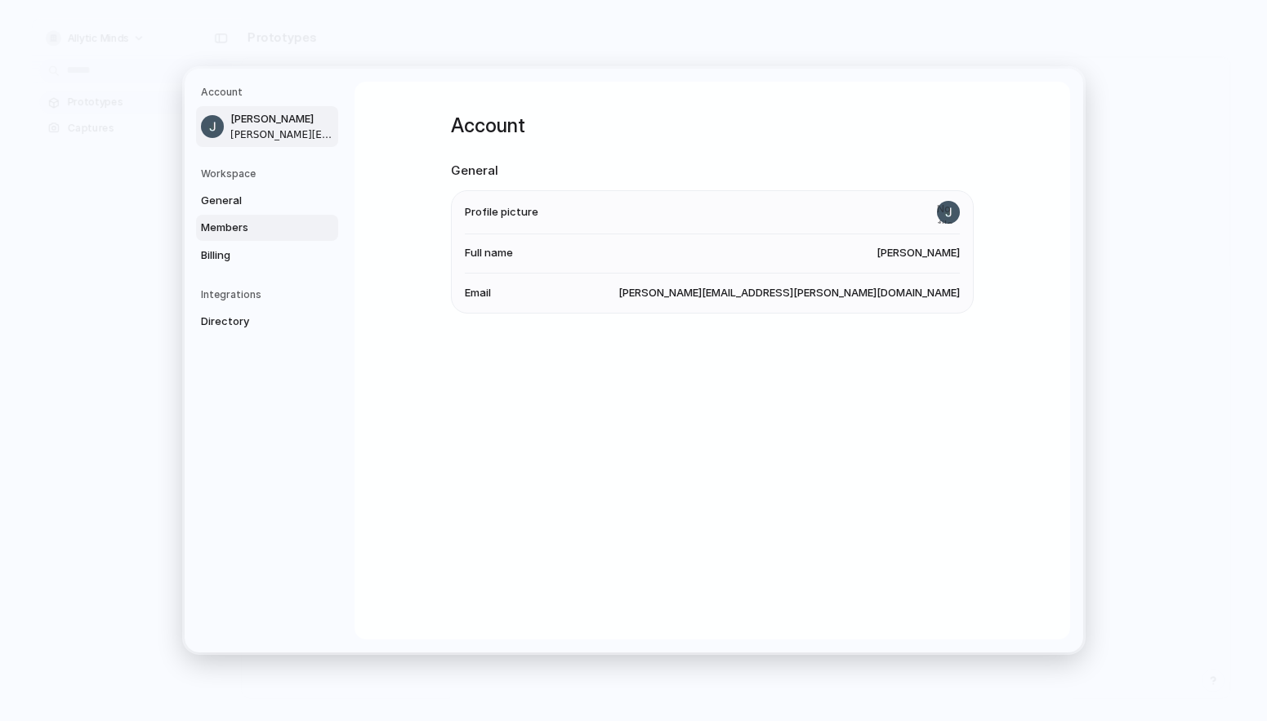
click at [243, 225] on span "Members" at bounding box center [253, 228] width 105 height 16
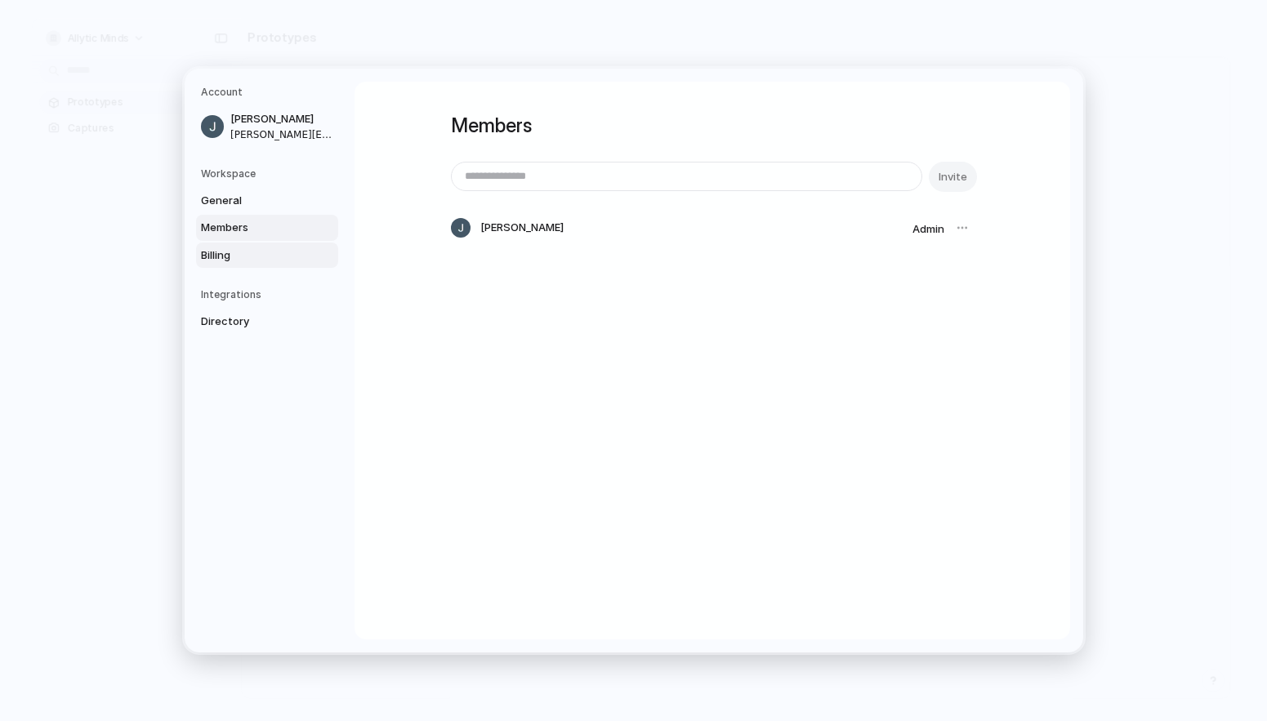
click at [242, 264] on link "Billing" at bounding box center [267, 256] width 142 height 26
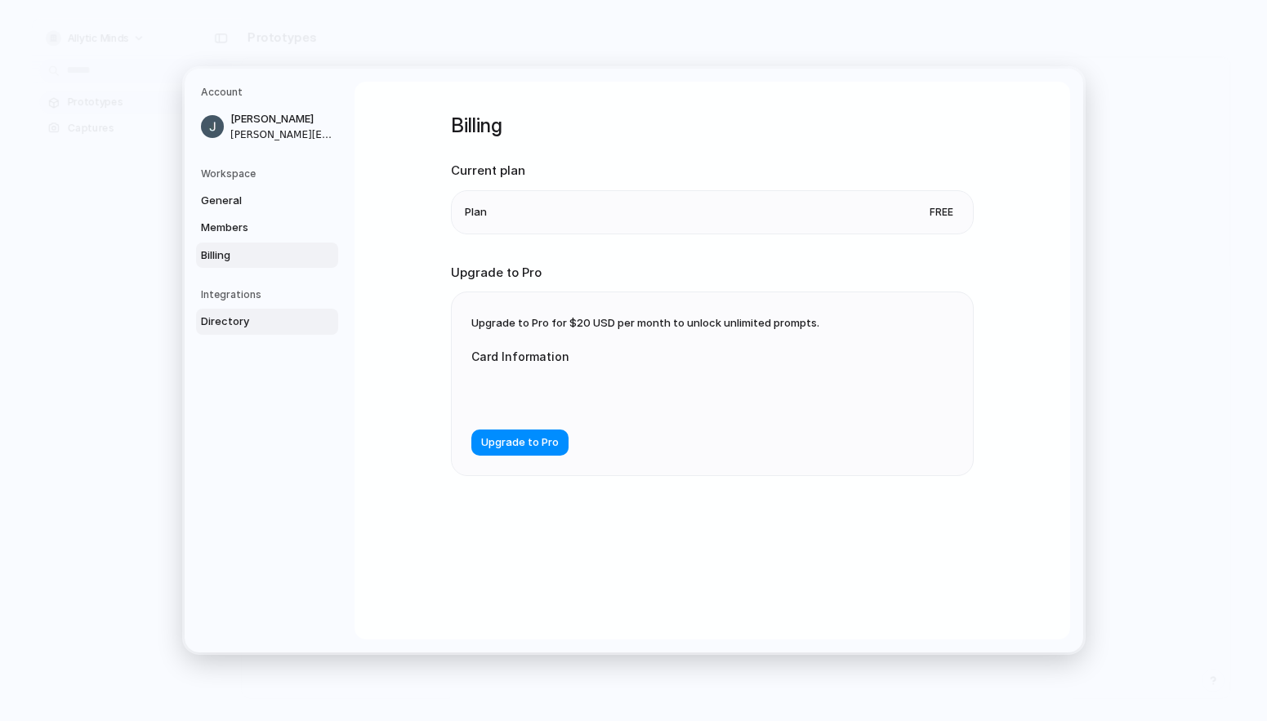
click at [238, 315] on span "Directory" at bounding box center [253, 322] width 105 height 16
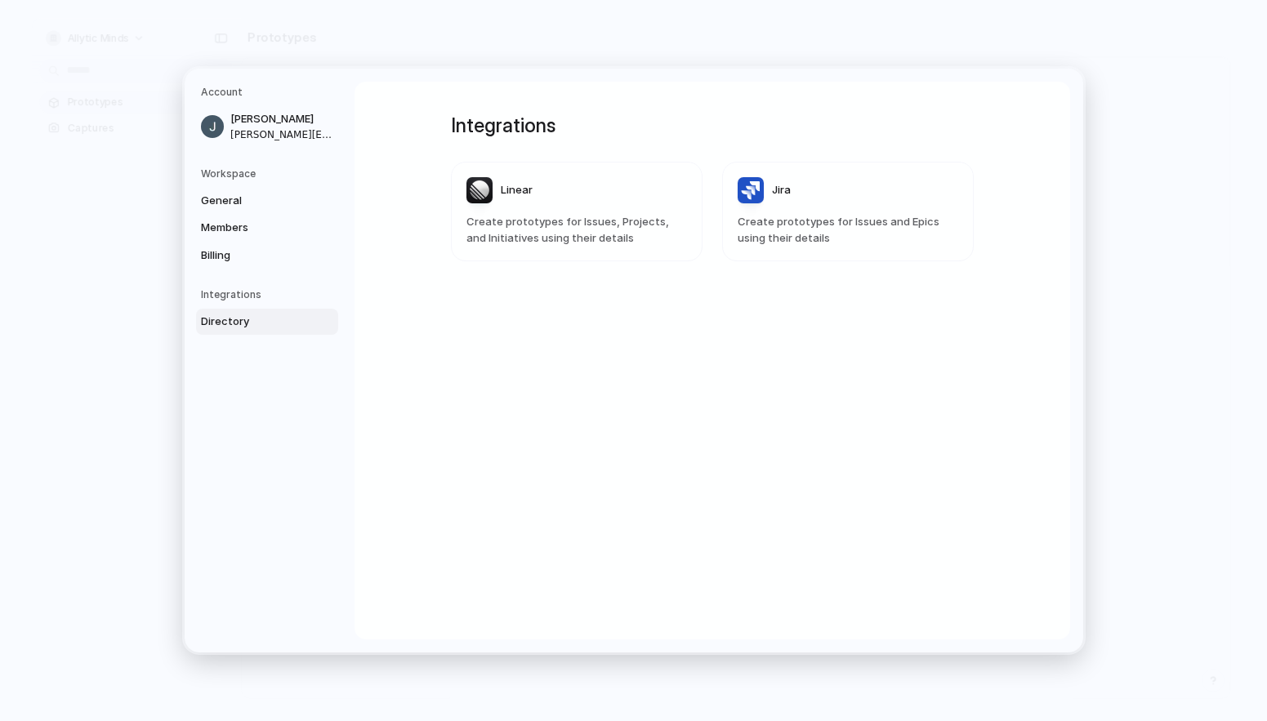
click at [243, 292] on h5 "Integrations" at bounding box center [269, 294] width 137 height 15
click at [229, 256] on span "Billing" at bounding box center [253, 255] width 105 height 16
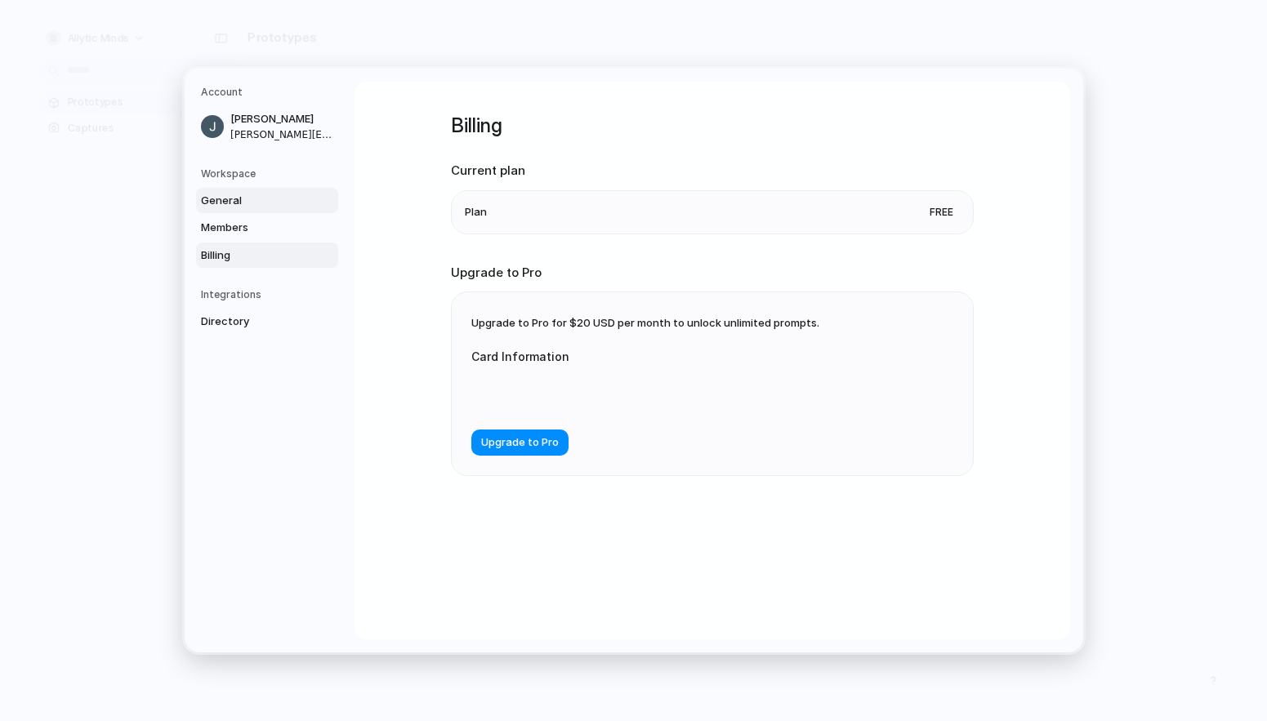
click at [251, 190] on link "General" at bounding box center [267, 201] width 142 height 26
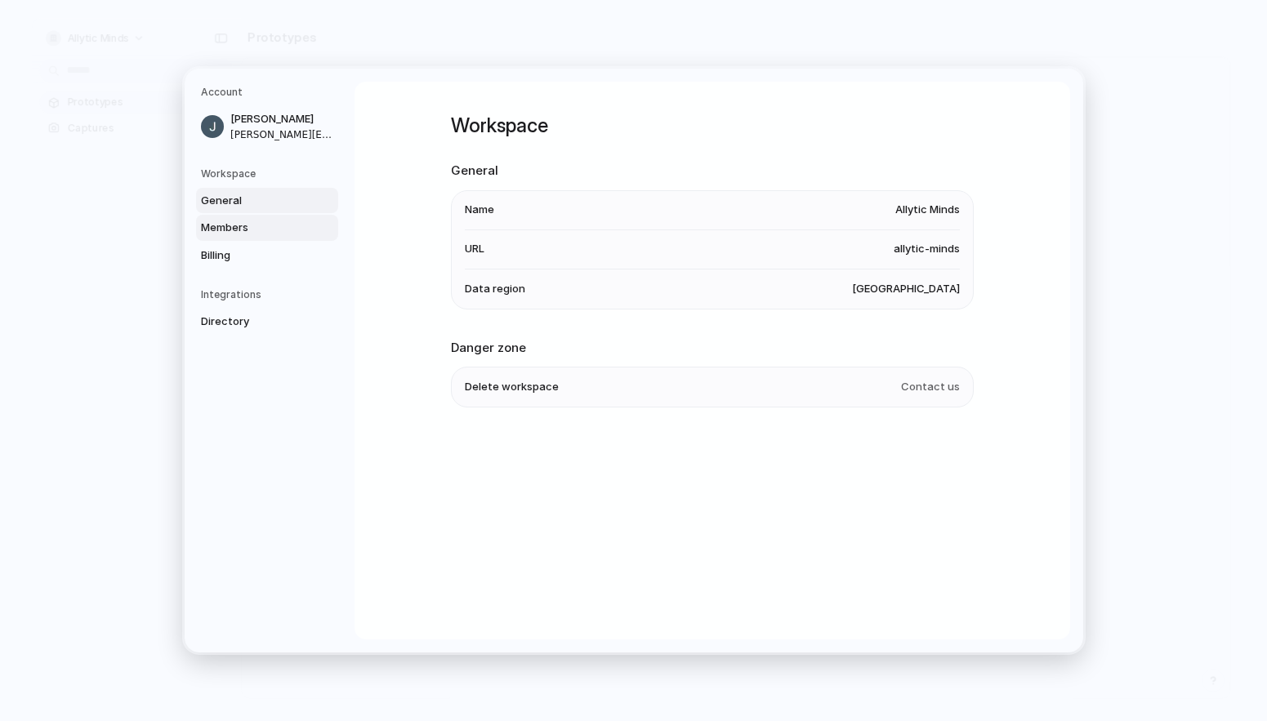
click at [247, 220] on span "Members" at bounding box center [253, 228] width 105 height 16
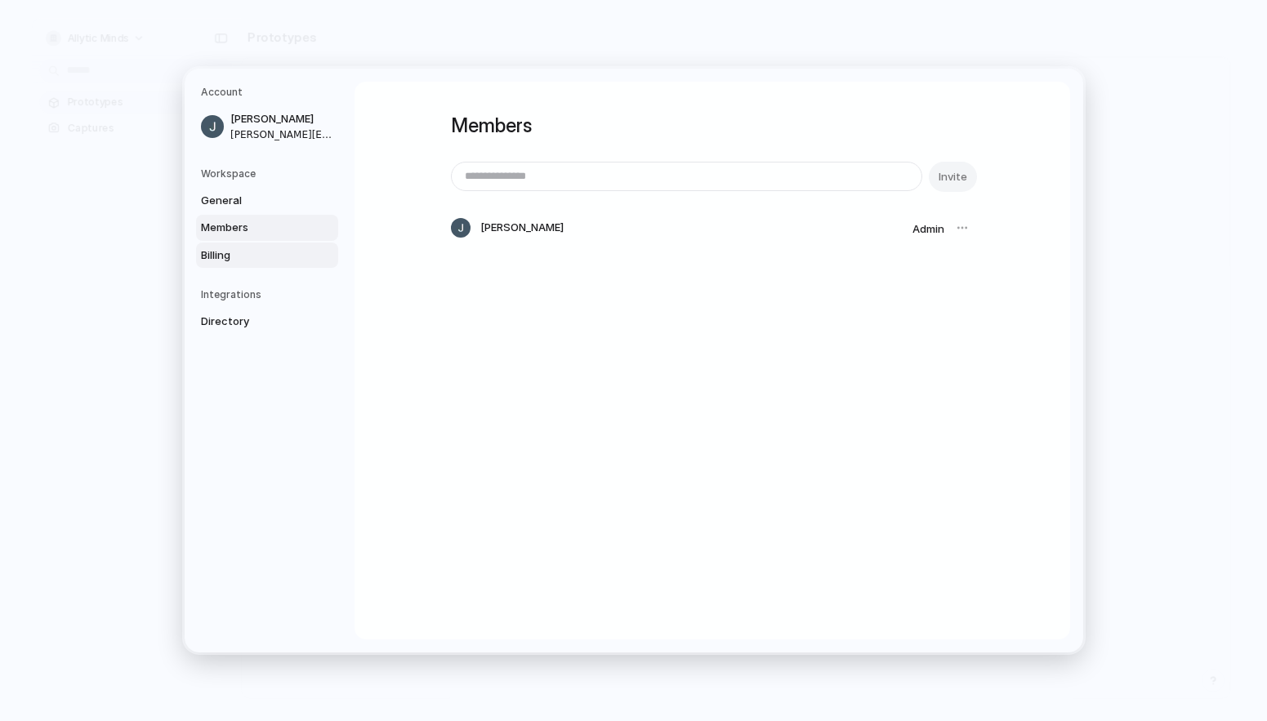
click at [243, 246] on link "Billing" at bounding box center [267, 256] width 142 height 26
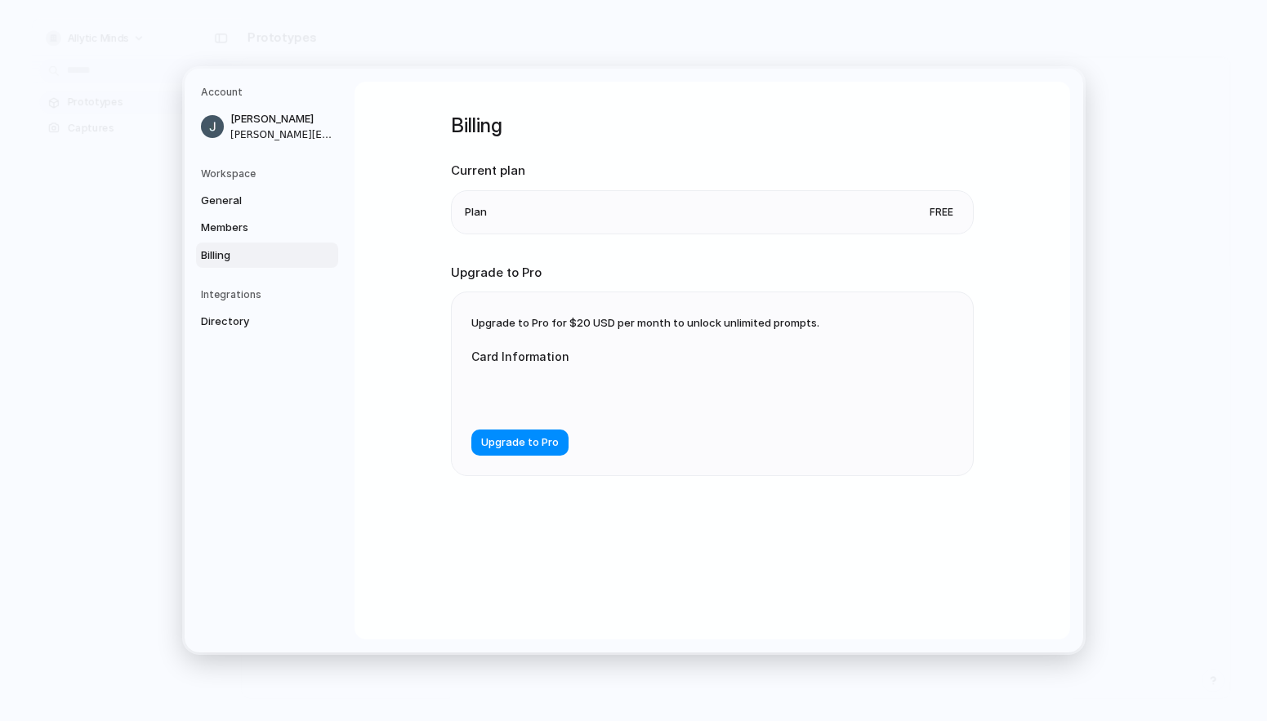
click at [562, 222] on li "Plan Free" at bounding box center [712, 212] width 495 height 42
click at [482, 436] on span "Upgrade to Pro" at bounding box center [520, 442] width 78 height 16
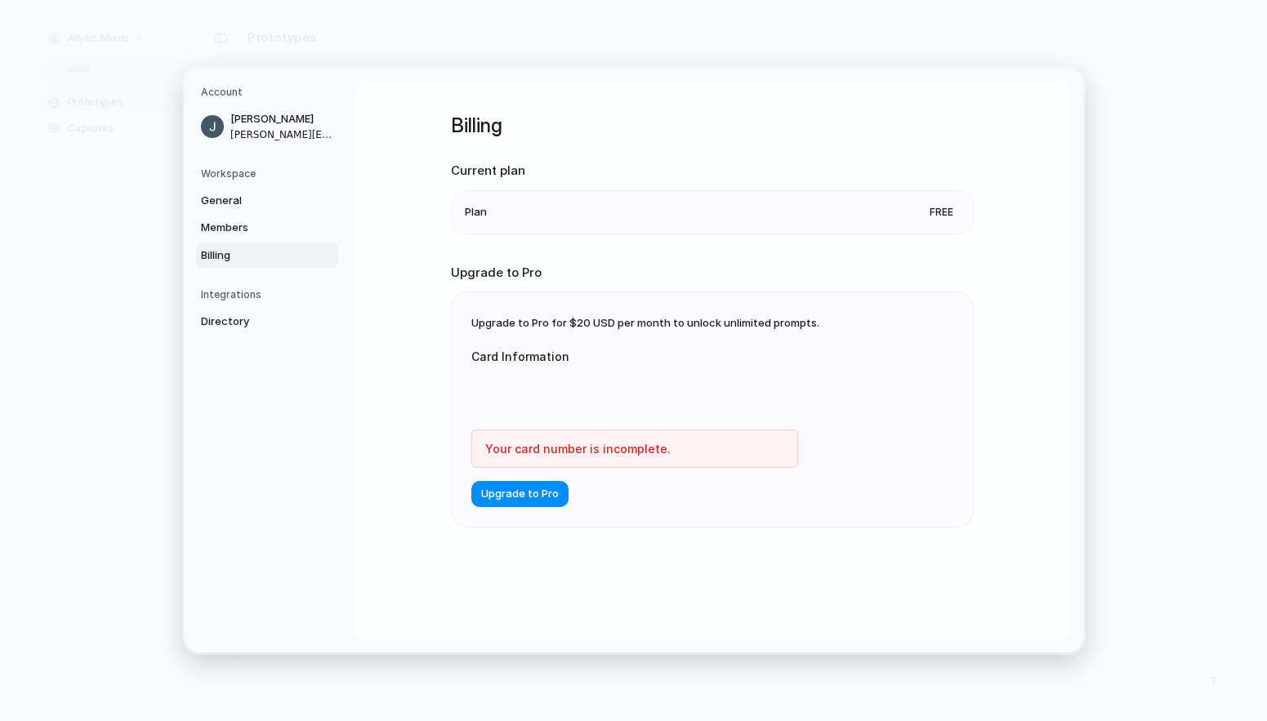
click at [487, 436] on div "Your card number is incomplete." at bounding box center [634, 449] width 327 height 38
click at [557, 382] on div at bounding box center [634, 393] width 327 height 42
